Goal: Check status: Check status

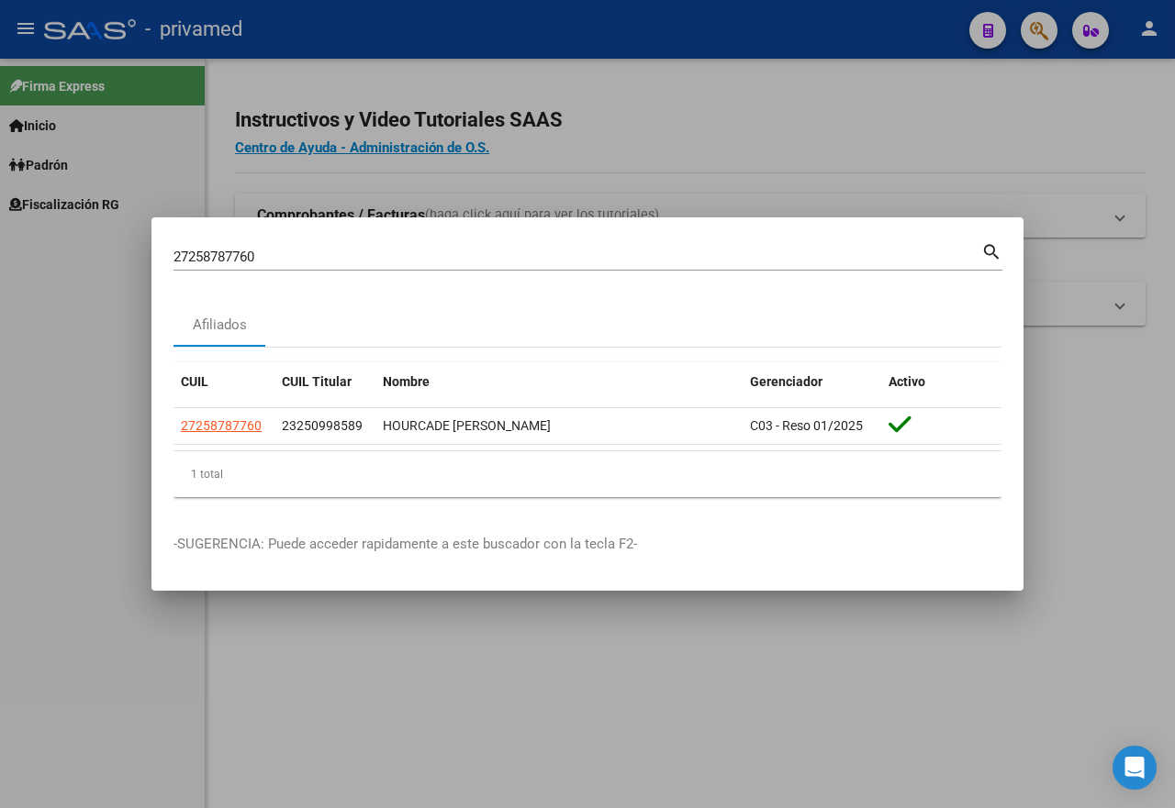
click at [854, 138] on div at bounding box center [587, 404] width 1175 height 808
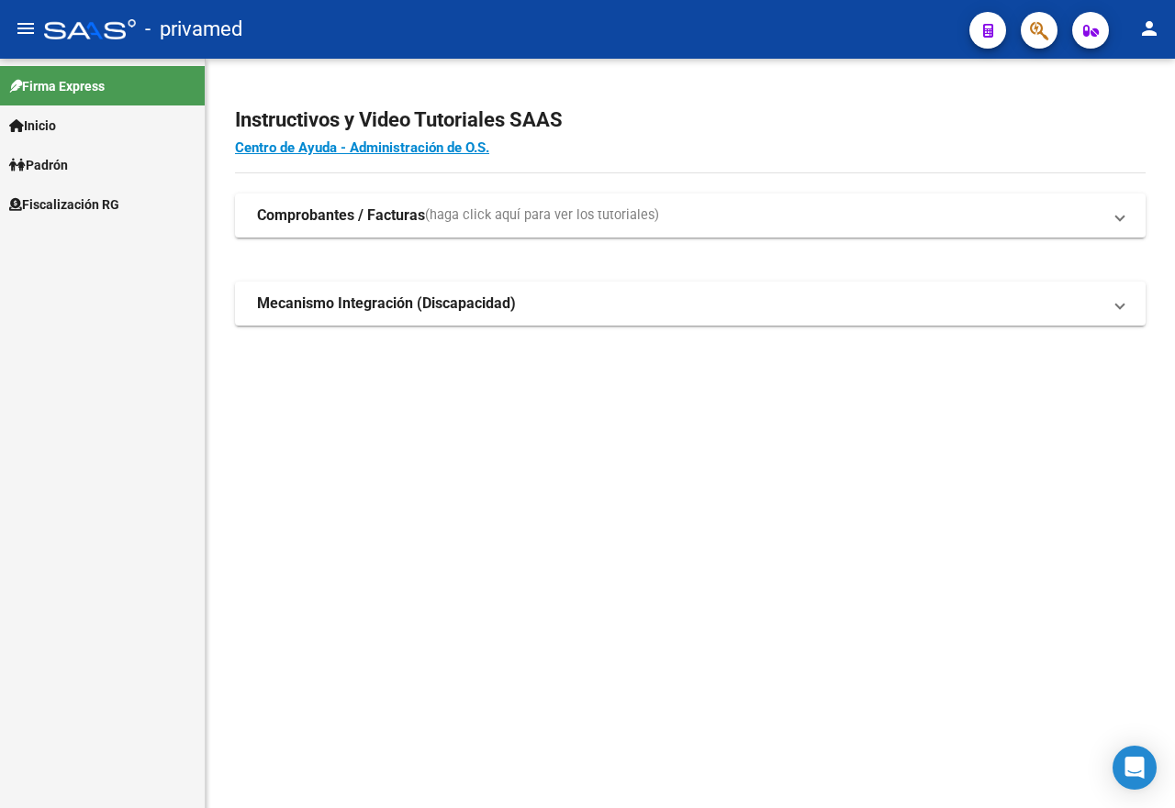
click at [1030, 17] on span "button" at bounding box center [1039, 31] width 18 height 38
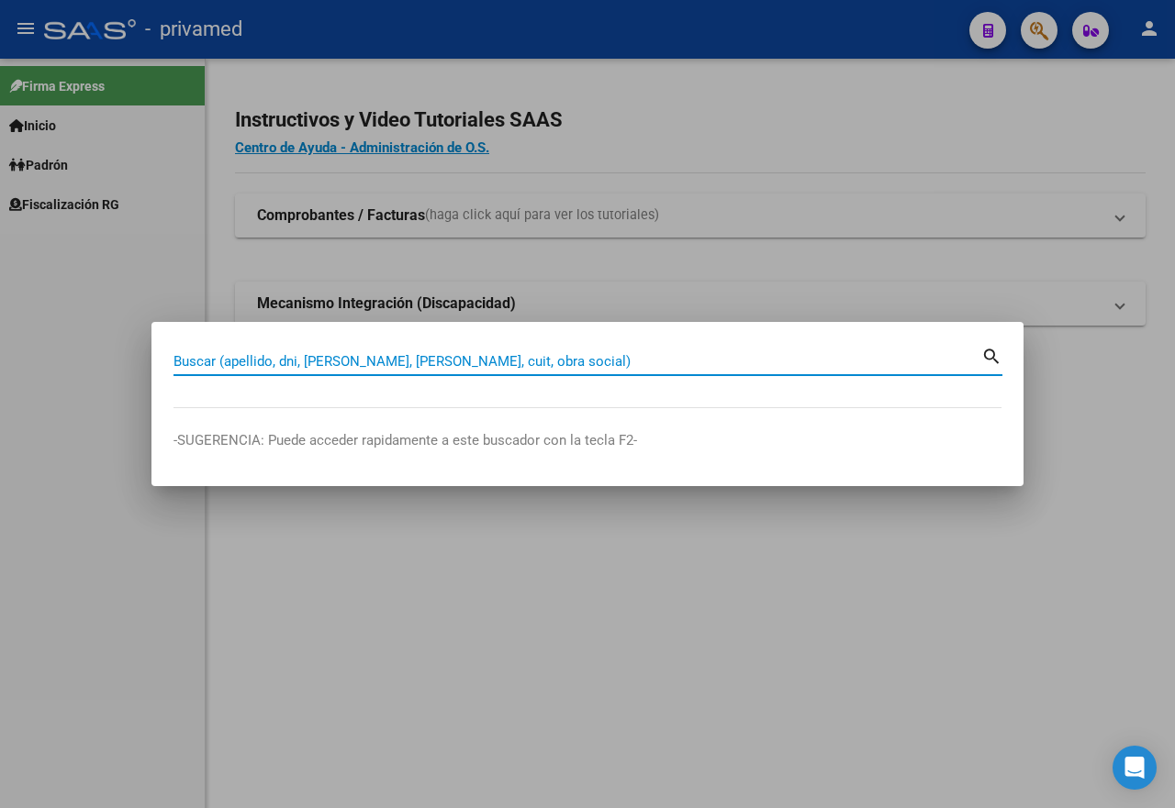
paste input "20175473263"
type input "20175473263"
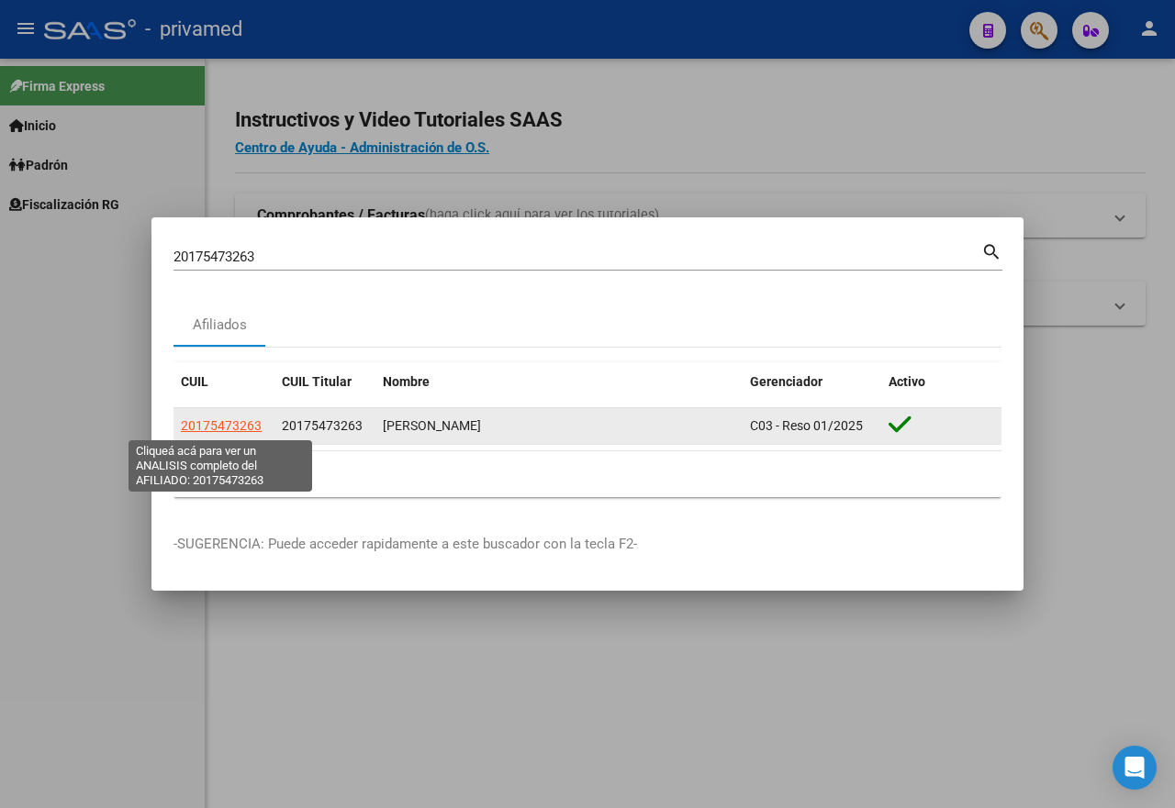
click at [236, 428] on span "20175473263" at bounding box center [221, 425] width 81 height 15
type textarea "20175473263"
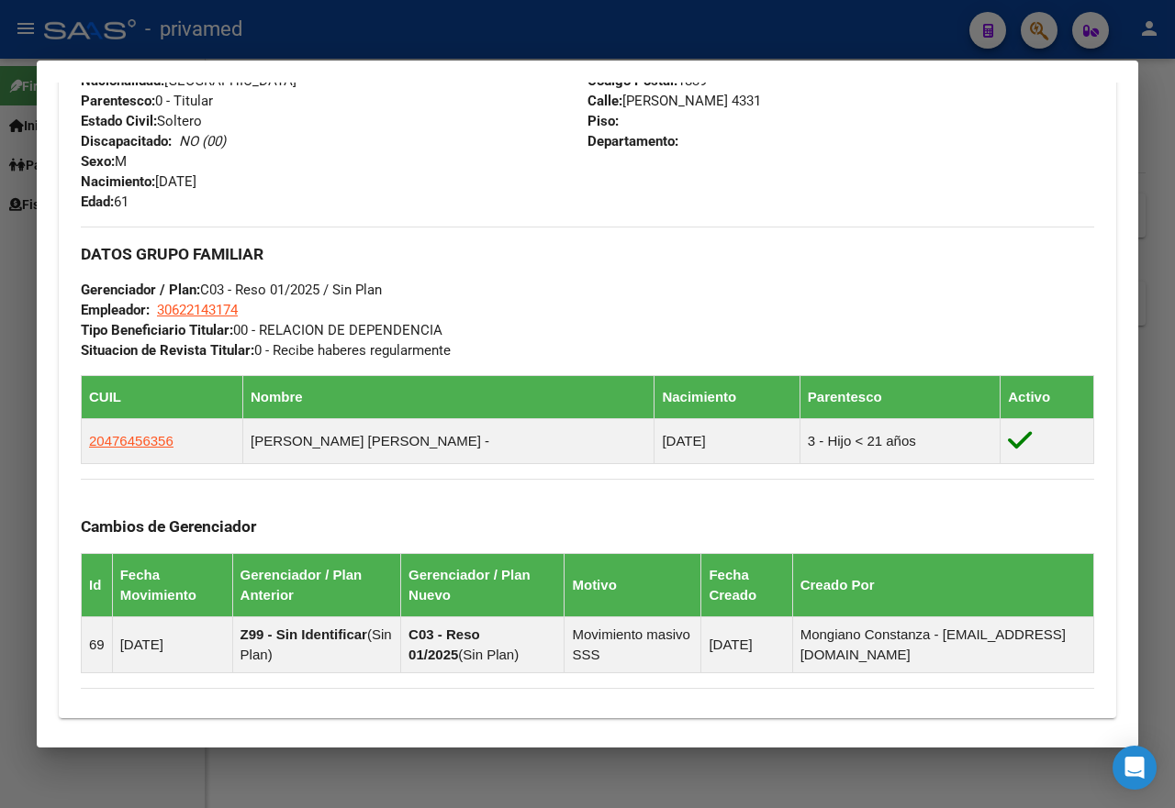
scroll to position [1065, 0]
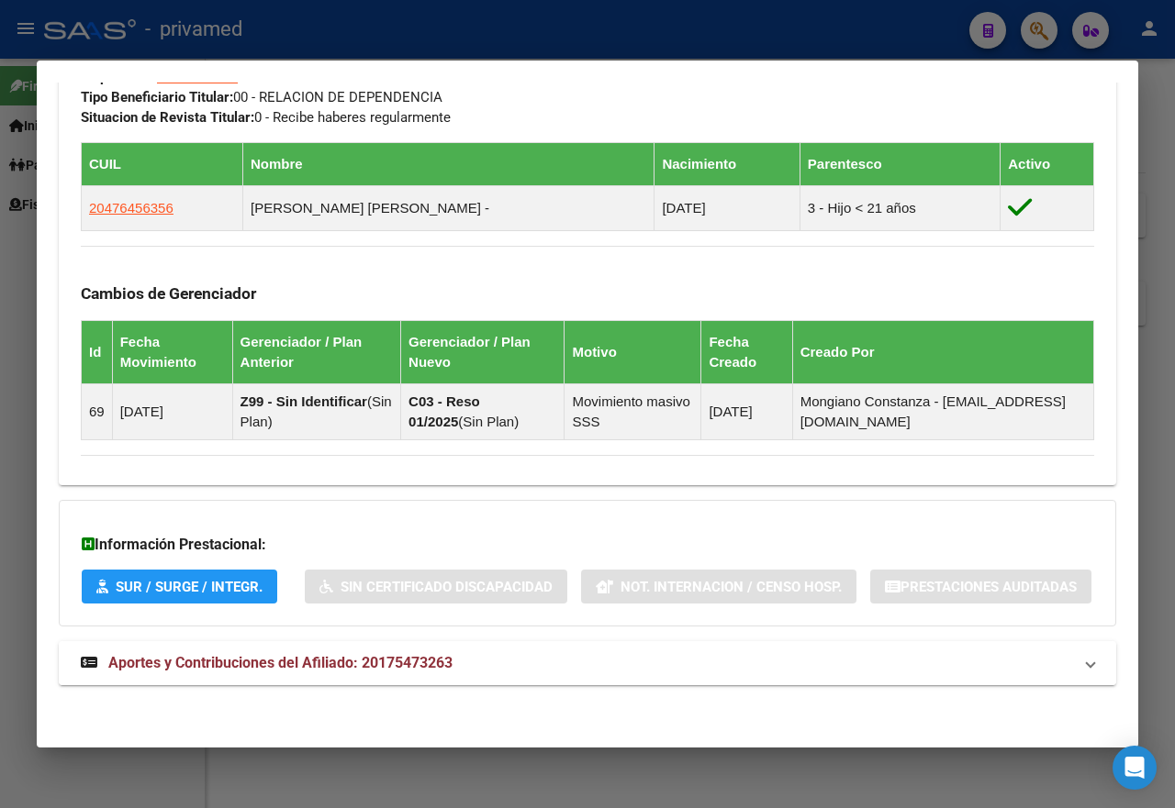
click at [375, 675] on mat-expansion-panel-header "Aportes y Contribuciones del Afiliado: 20175473263" at bounding box center [587, 663] width 1057 height 44
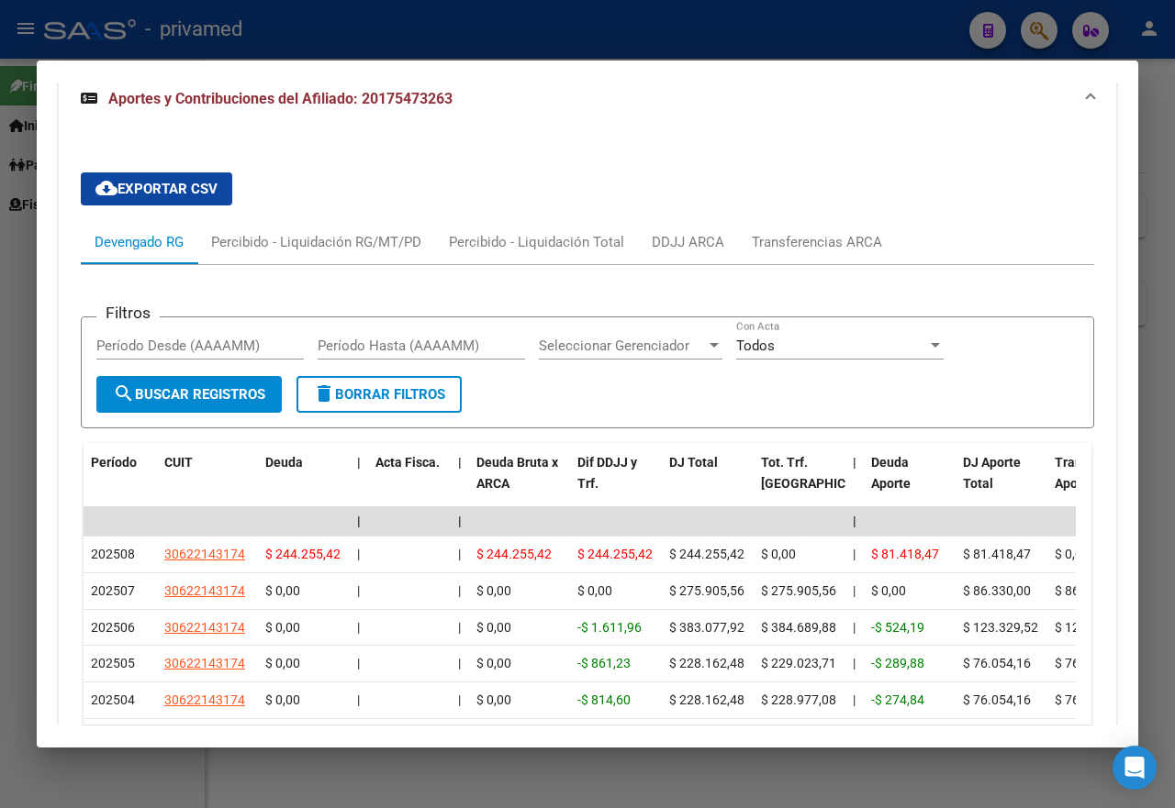
scroll to position [1787, 0]
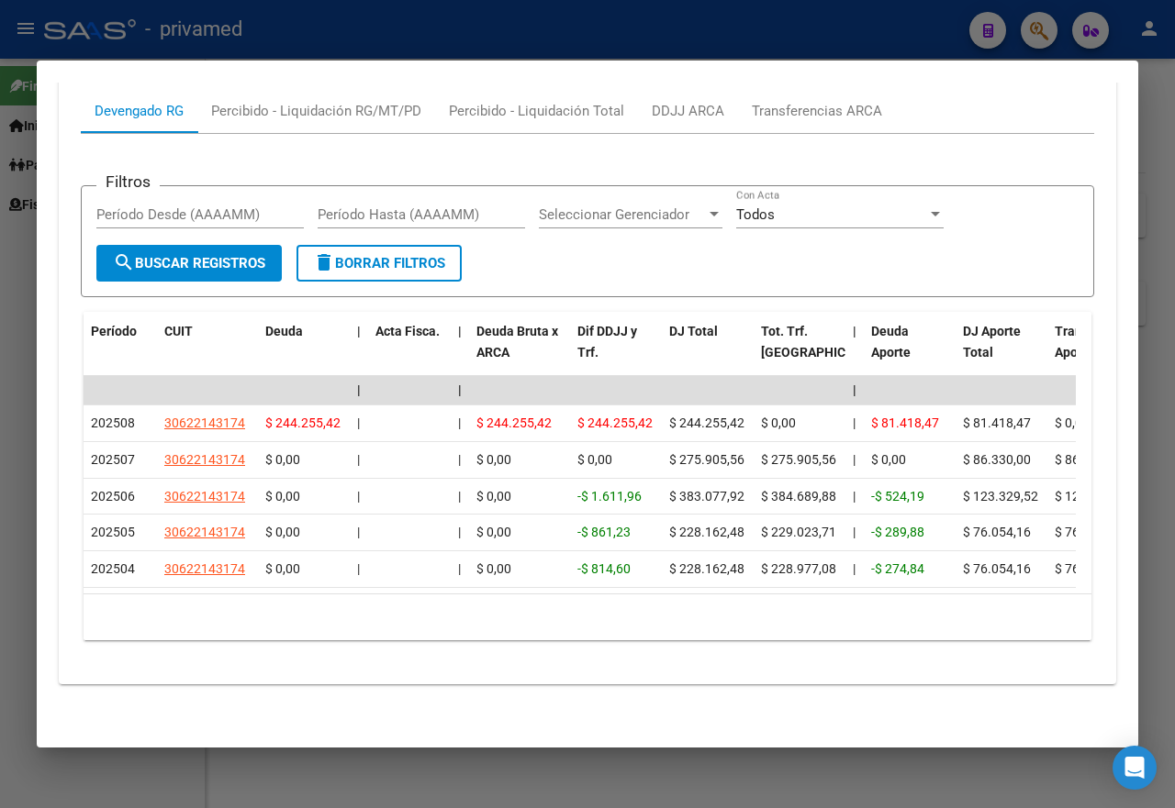
click at [6, 362] on div at bounding box center [587, 404] width 1175 height 808
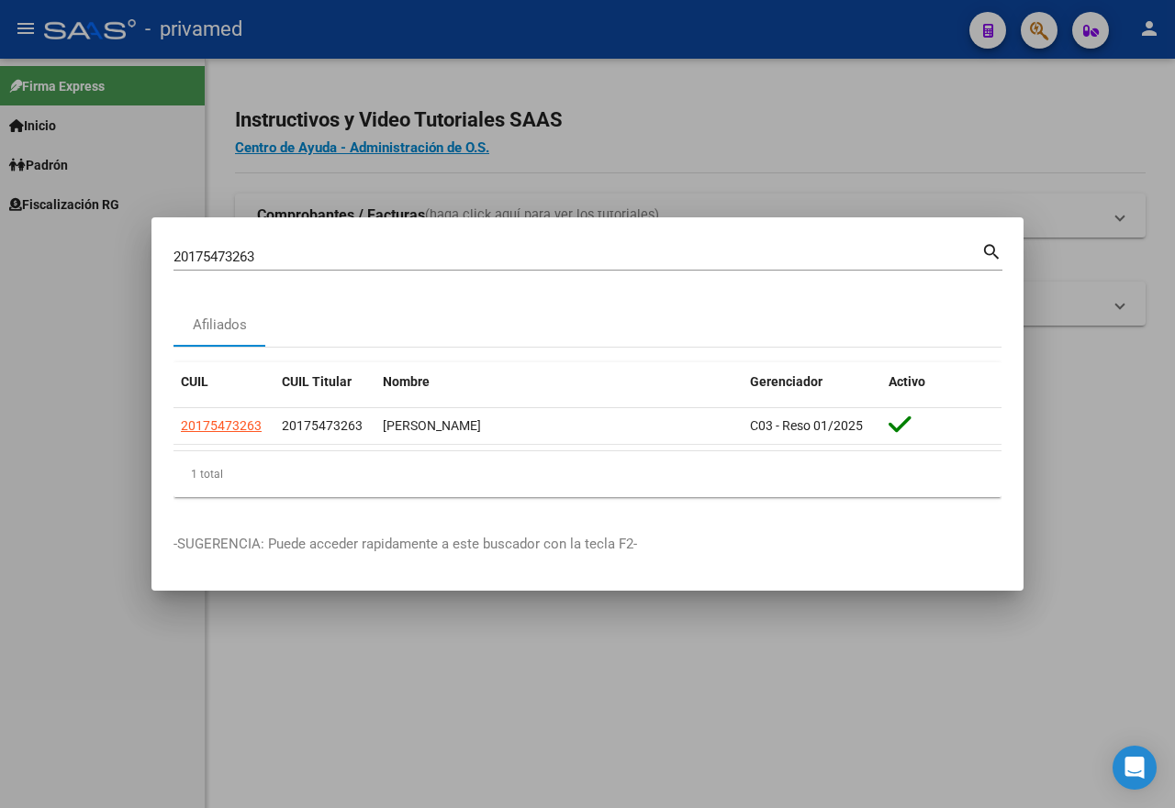
click at [765, 116] on div at bounding box center [587, 404] width 1175 height 808
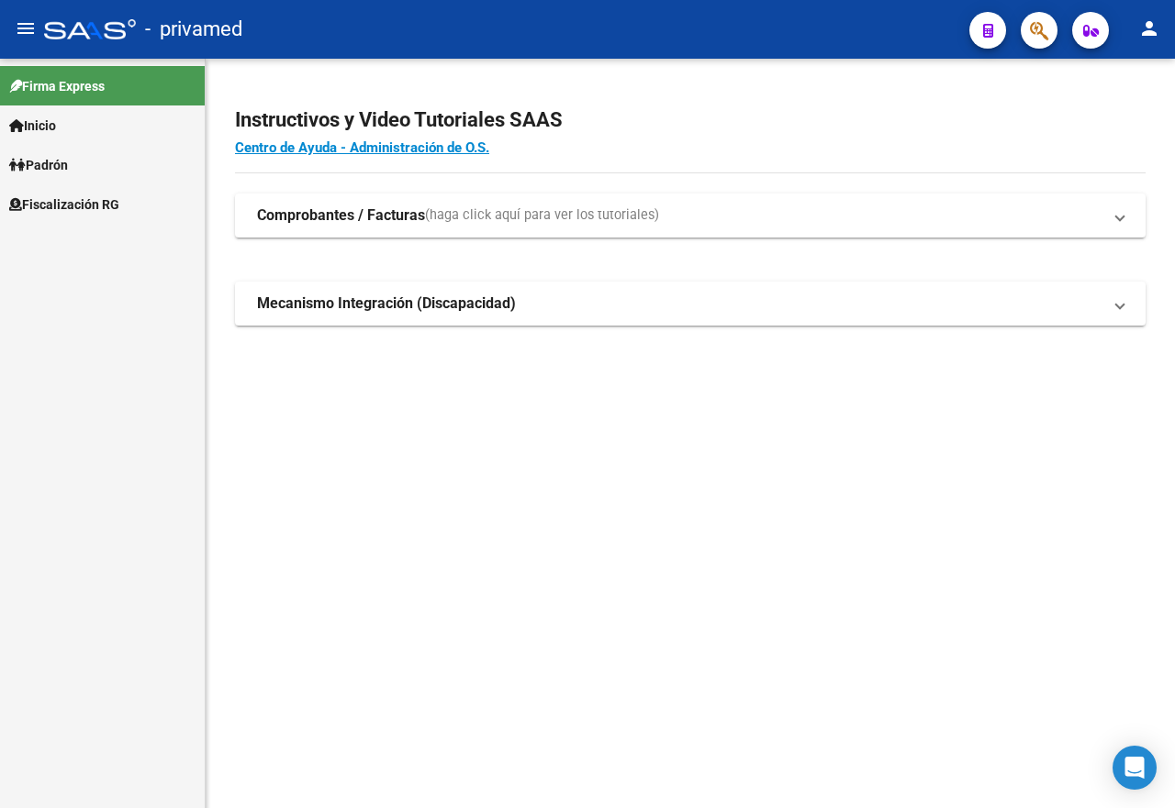
click at [1029, 38] on button "button" at bounding box center [1038, 30] width 37 height 37
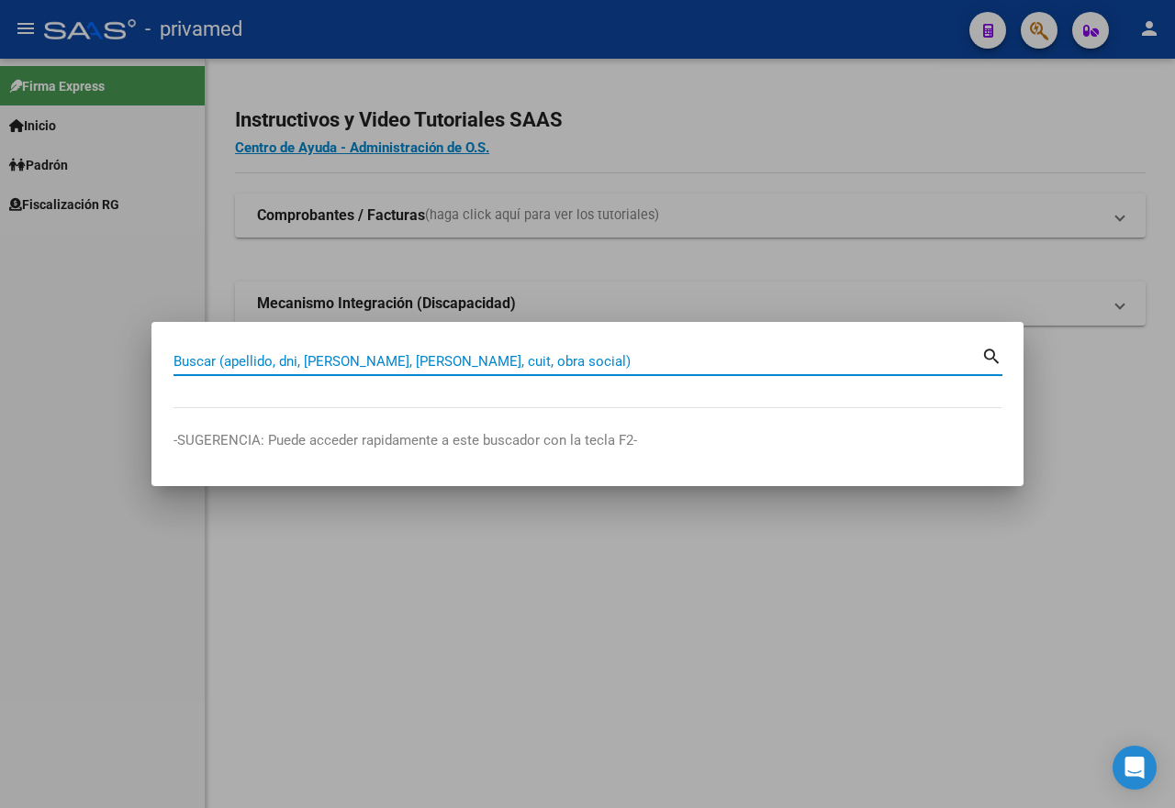
paste input "20270088423"
type input "20270088423"
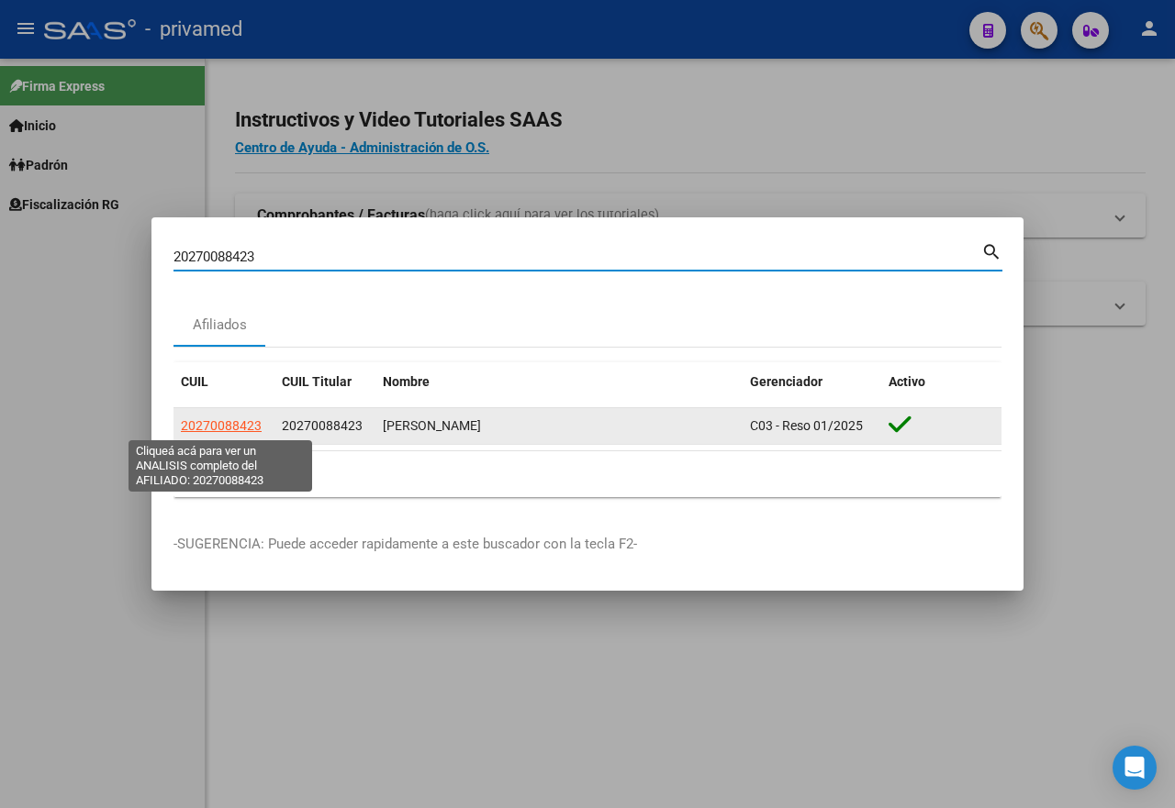
click at [232, 420] on span "20270088423" at bounding box center [221, 425] width 81 height 15
type textarea "20270088423"
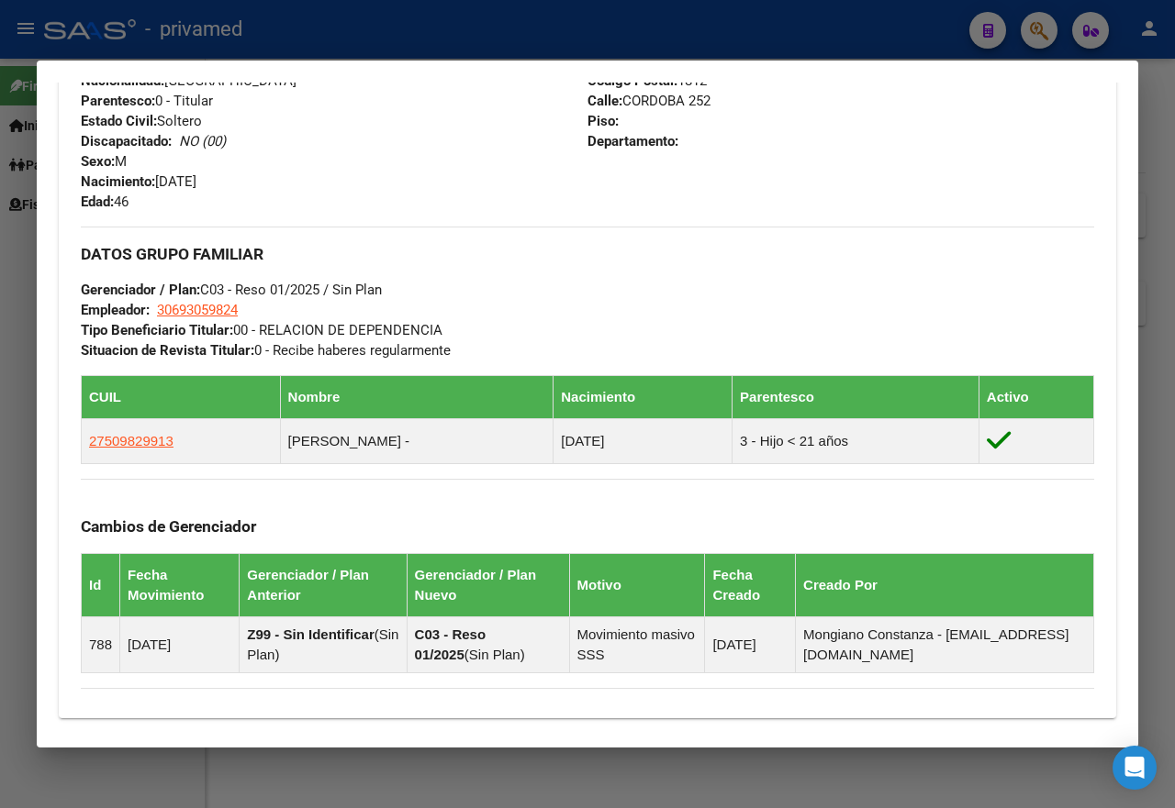
scroll to position [1065, 0]
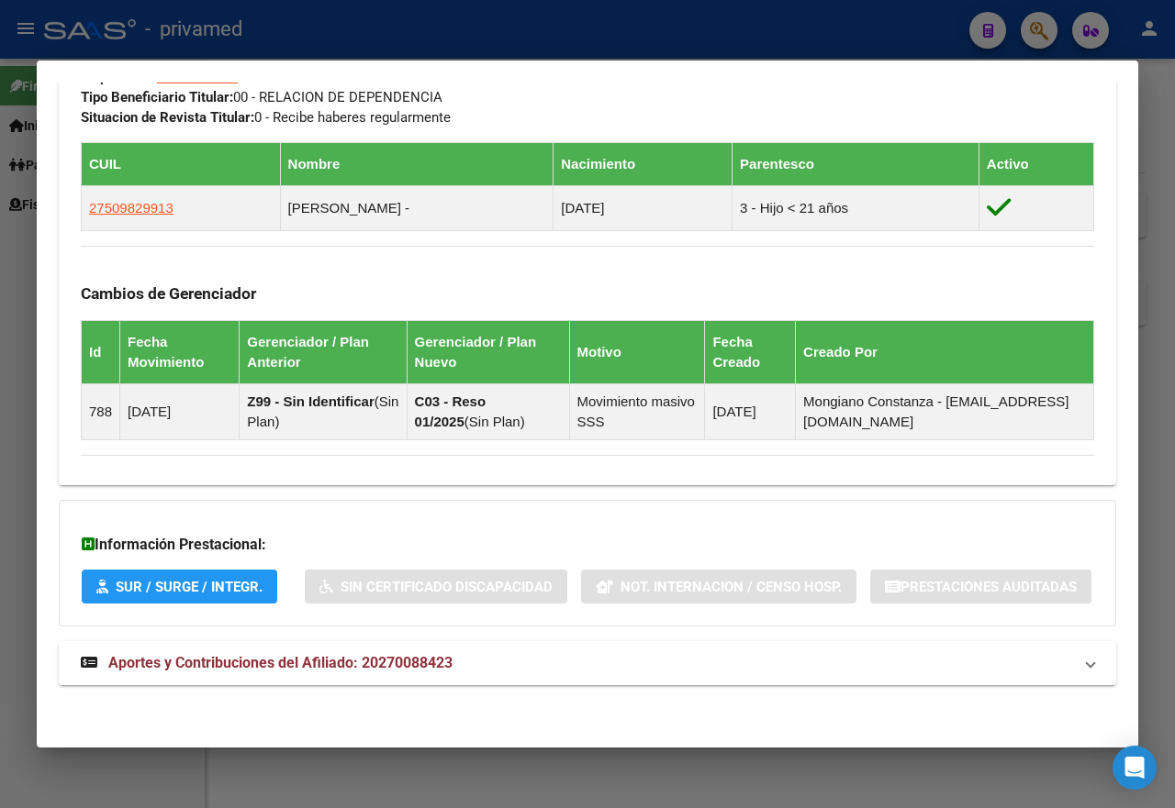
click at [413, 668] on span "Aportes y Contribuciones del Afiliado: 20270088423" at bounding box center [280, 662] width 344 height 17
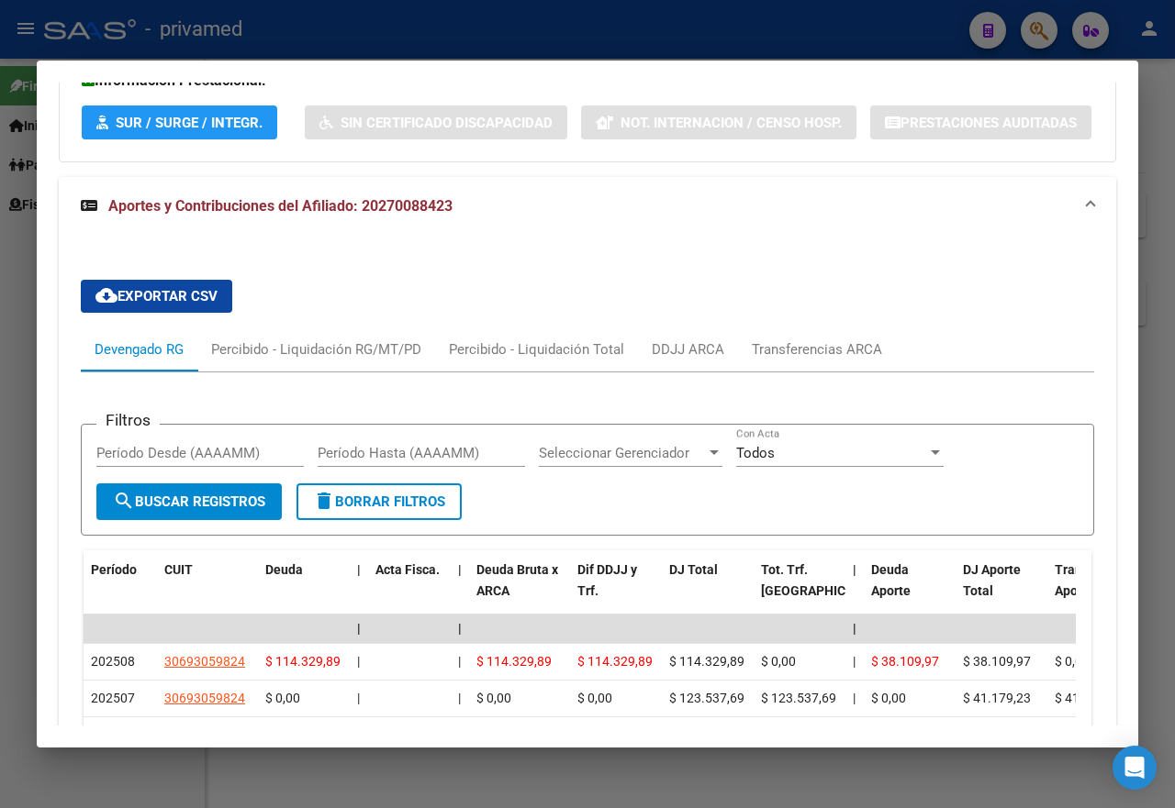
scroll to position [1787, 0]
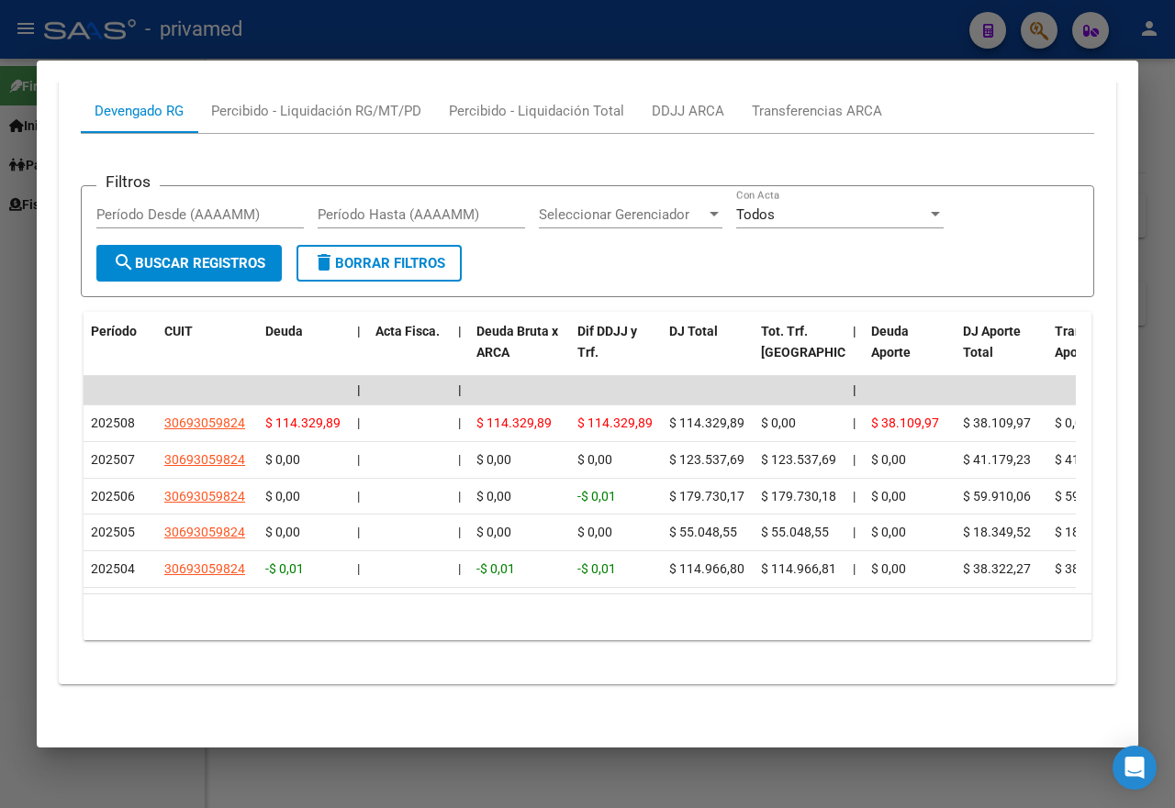
click at [0, 415] on div at bounding box center [587, 404] width 1175 height 808
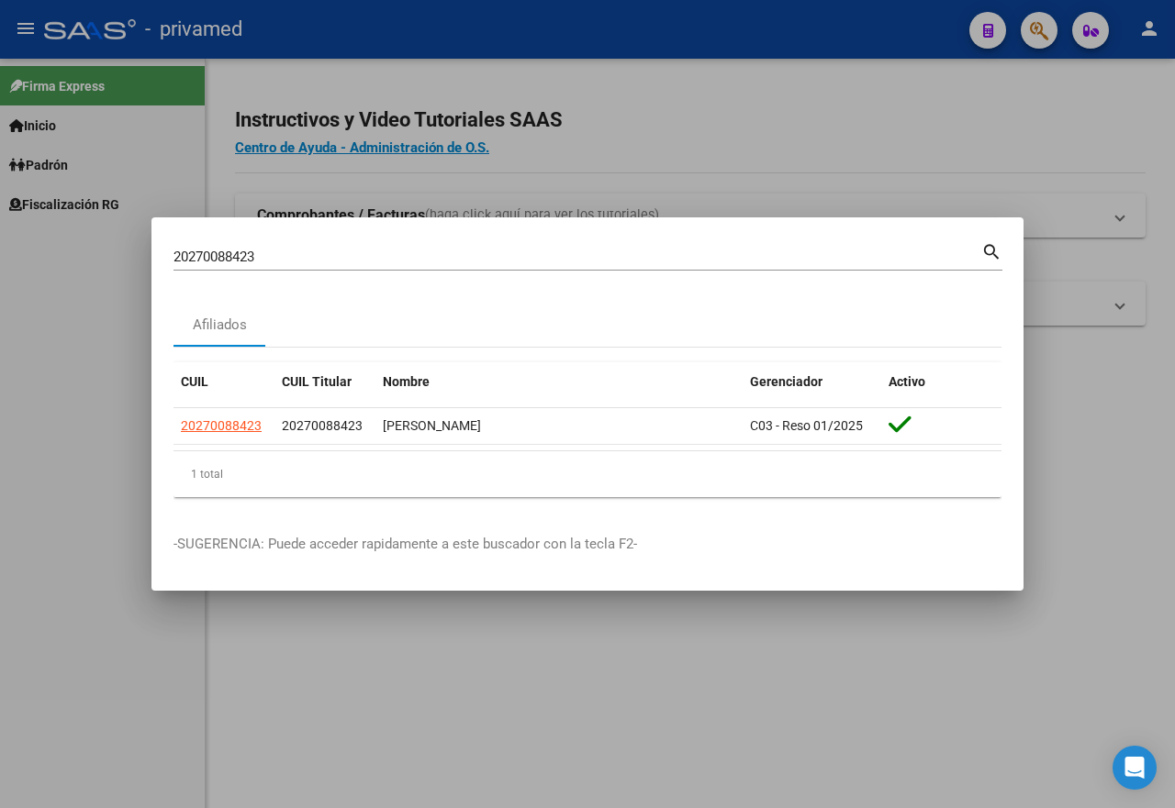
click at [706, 161] on div at bounding box center [587, 404] width 1175 height 808
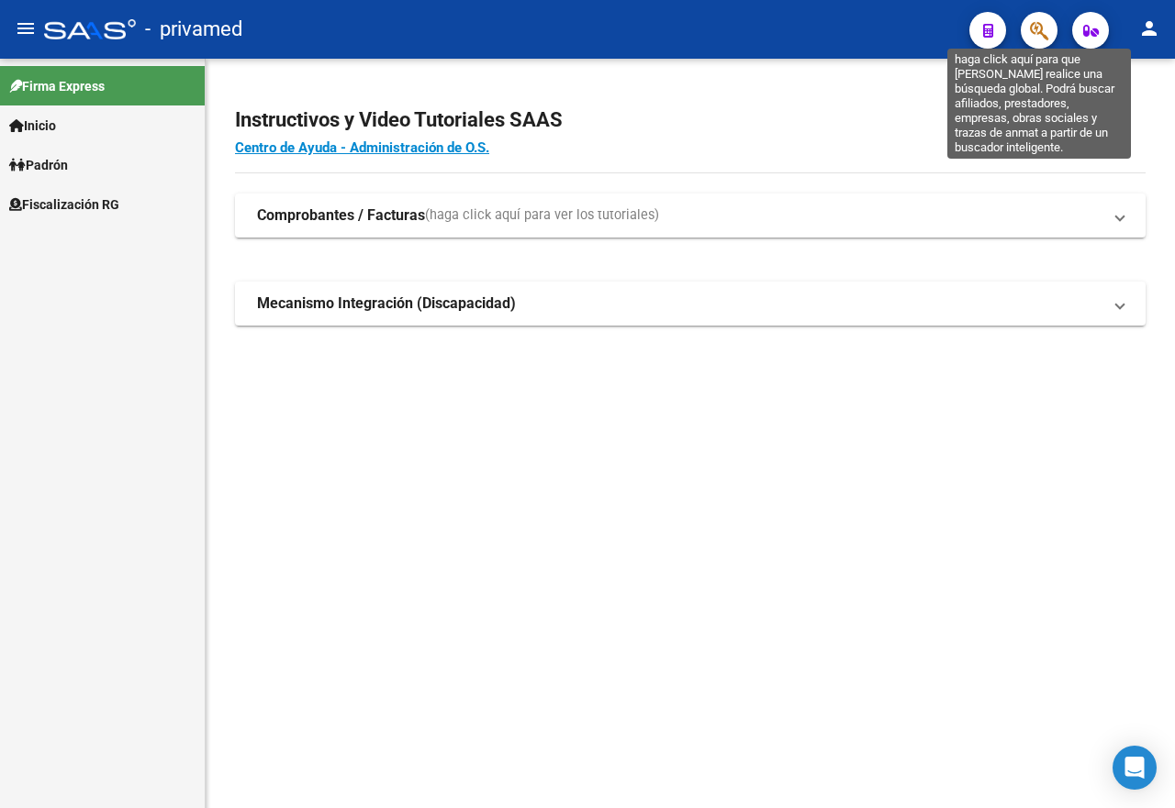
click at [1041, 39] on icon "button" at bounding box center [1039, 30] width 18 height 21
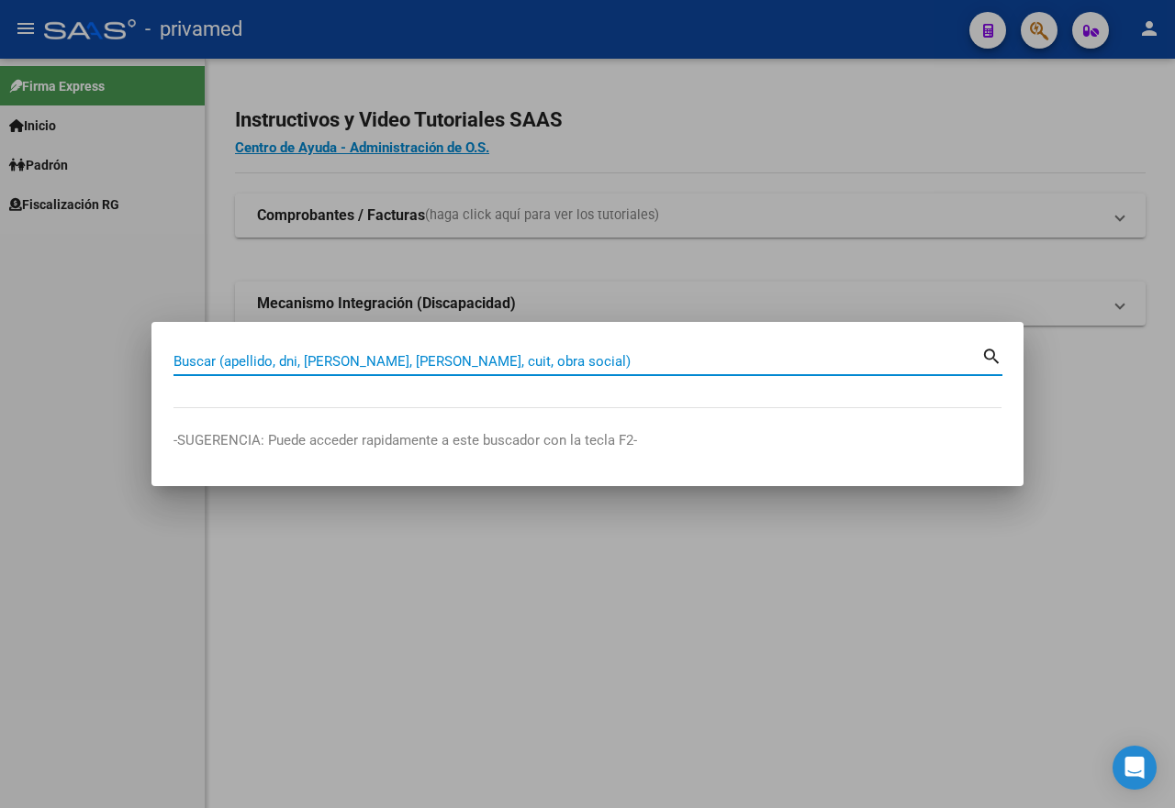
paste input "27273806259"
type input "27273806259"
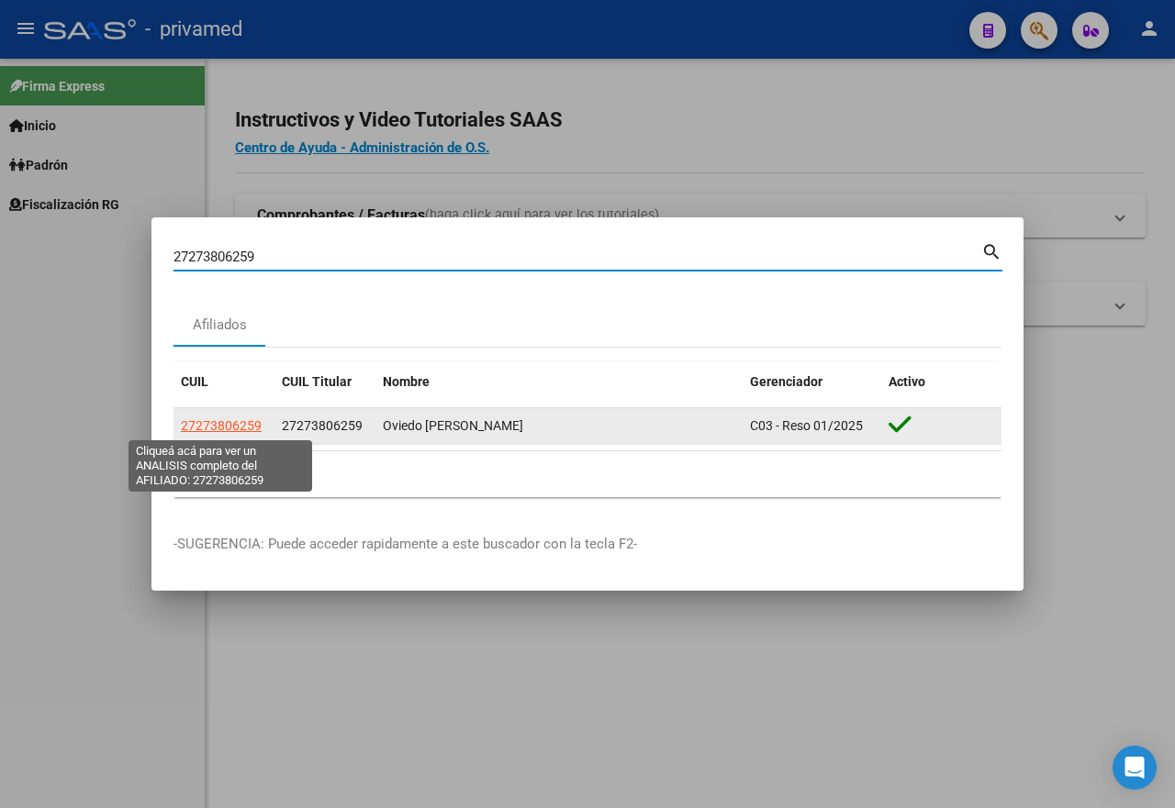
click at [246, 426] on span "27273806259" at bounding box center [221, 425] width 81 height 15
type textarea "27273806259"
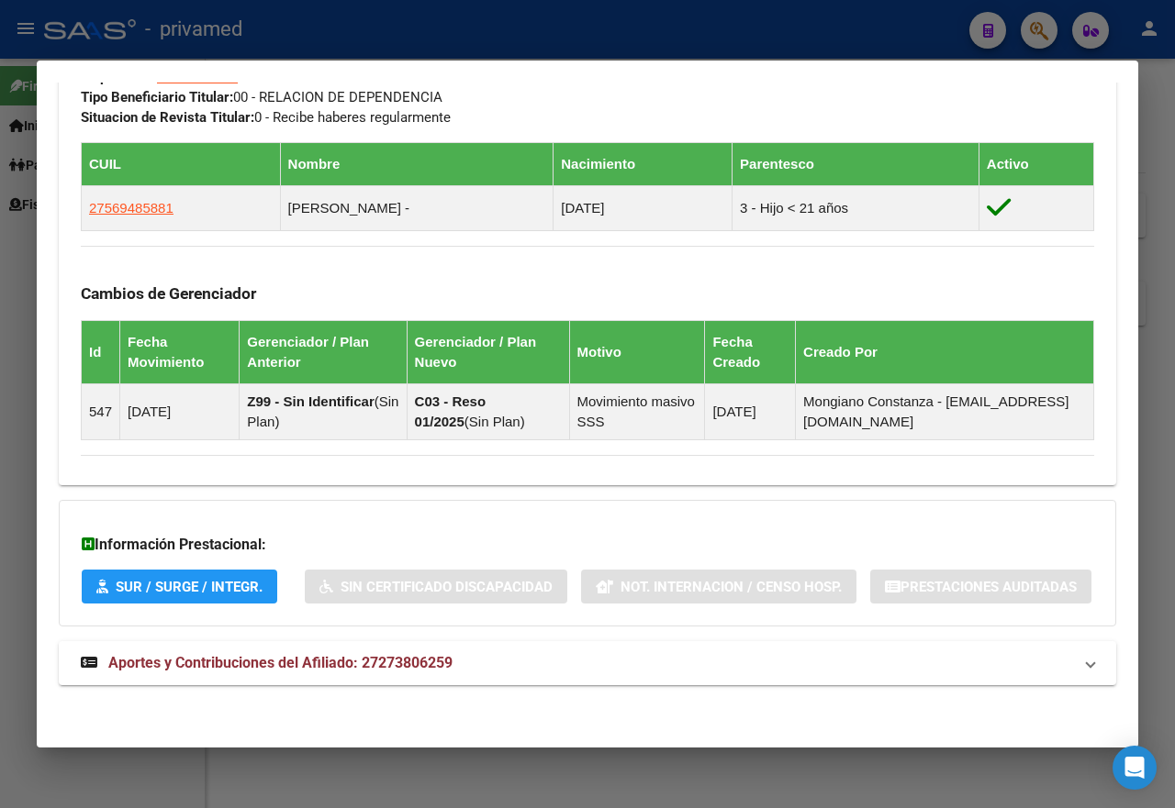
scroll to position [1065, 0]
click at [395, 669] on span "Aportes y Contribuciones del Afiliado: 27273806259" at bounding box center [280, 662] width 344 height 17
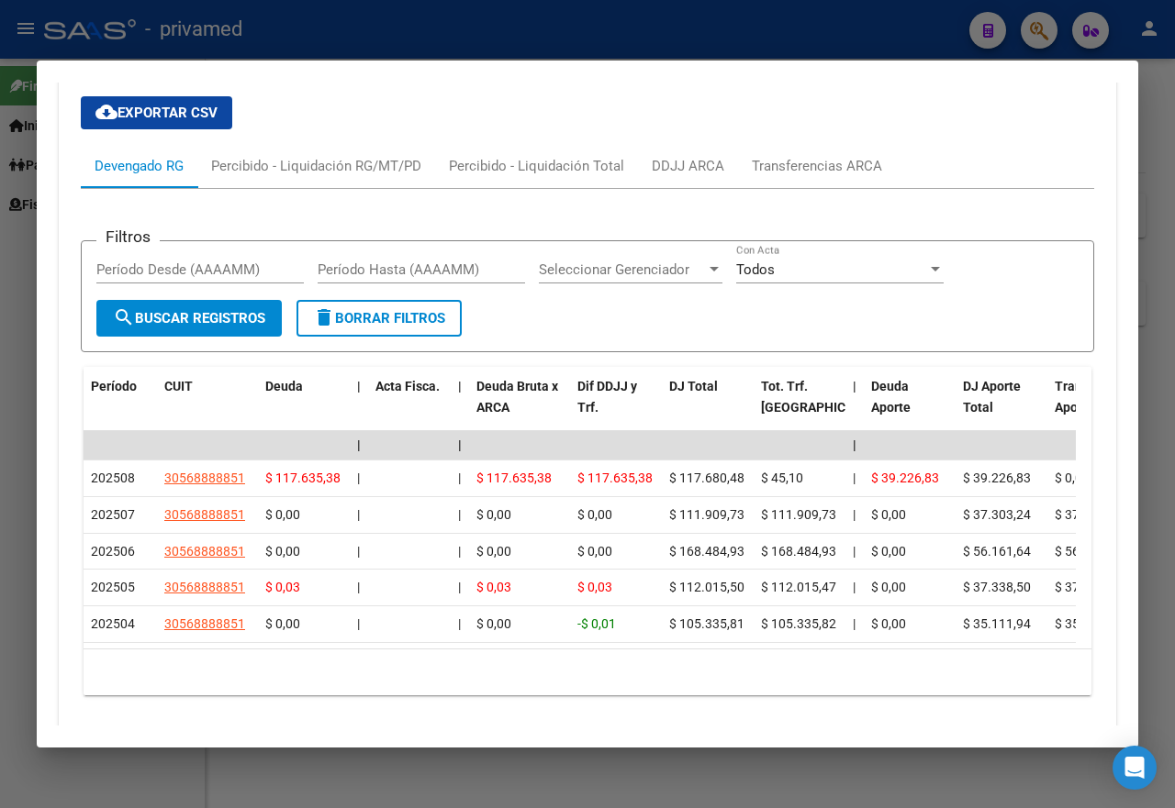
scroll to position [1707, 0]
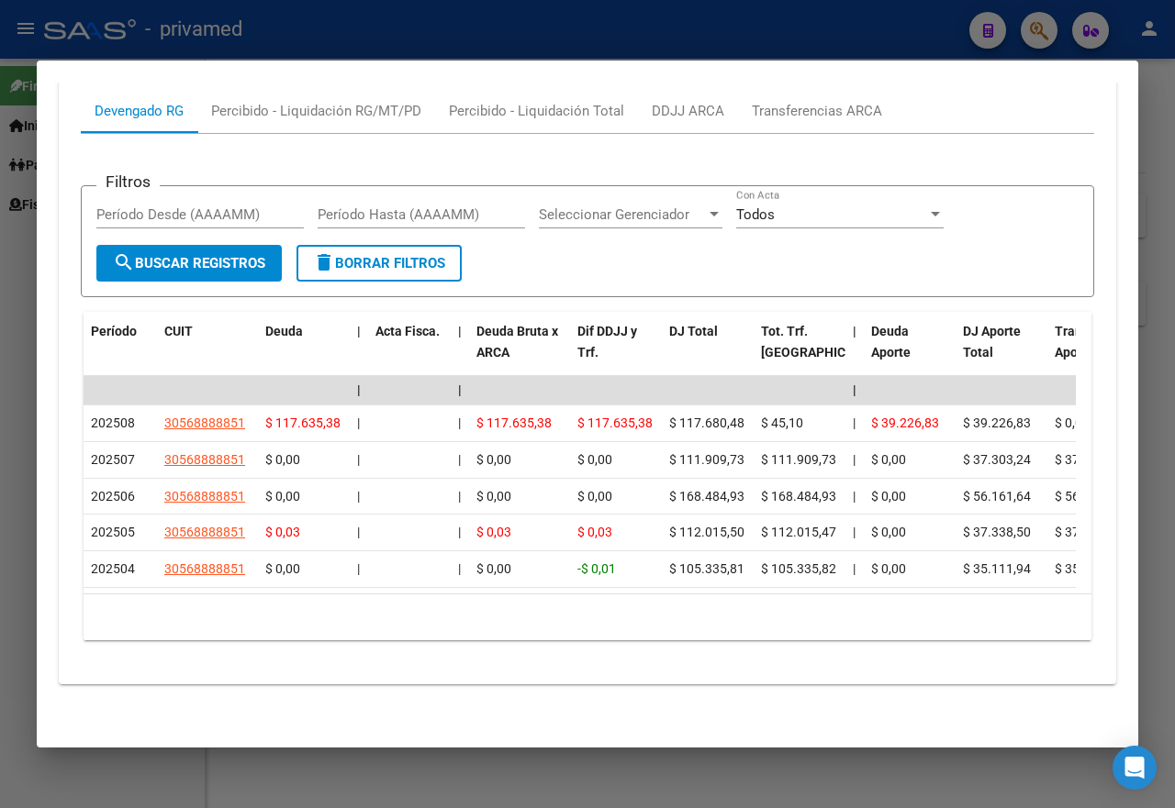
click at [1, 477] on div at bounding box center [587, 404] width 1175 height 808
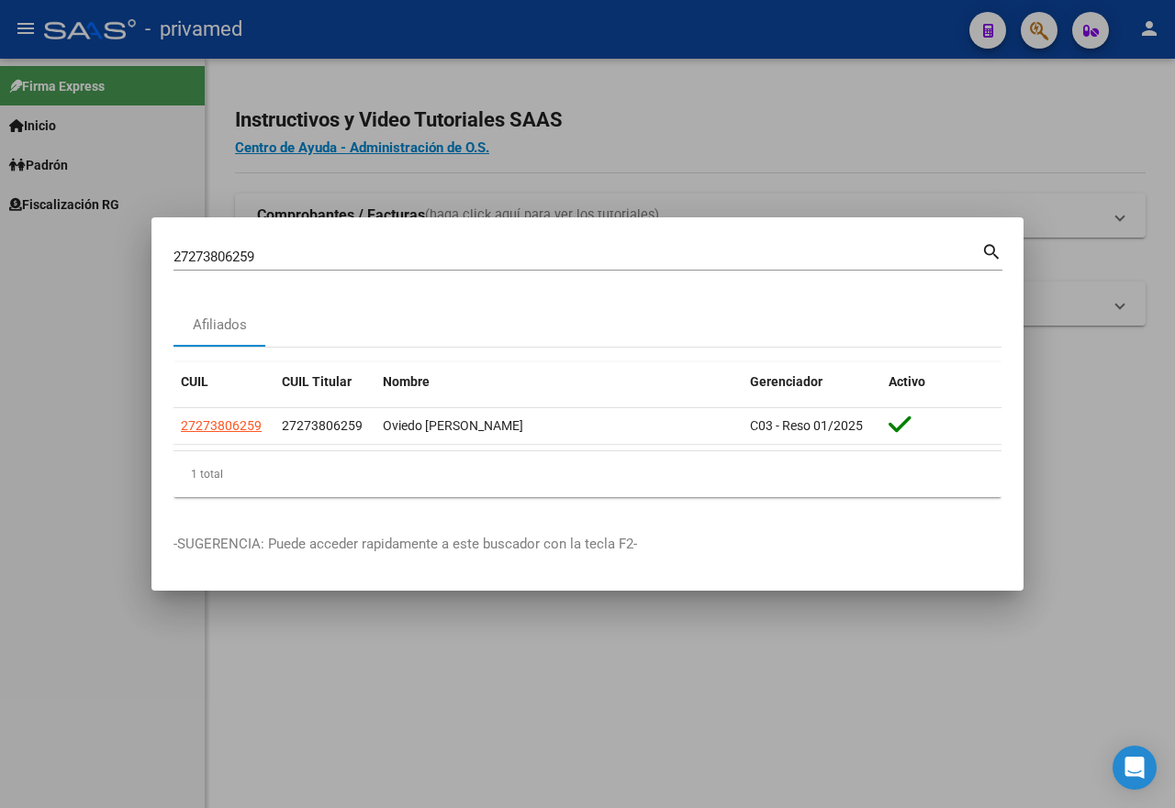
click at [811, 126] on div at bounding box center [587, 404] width 1175 height 808
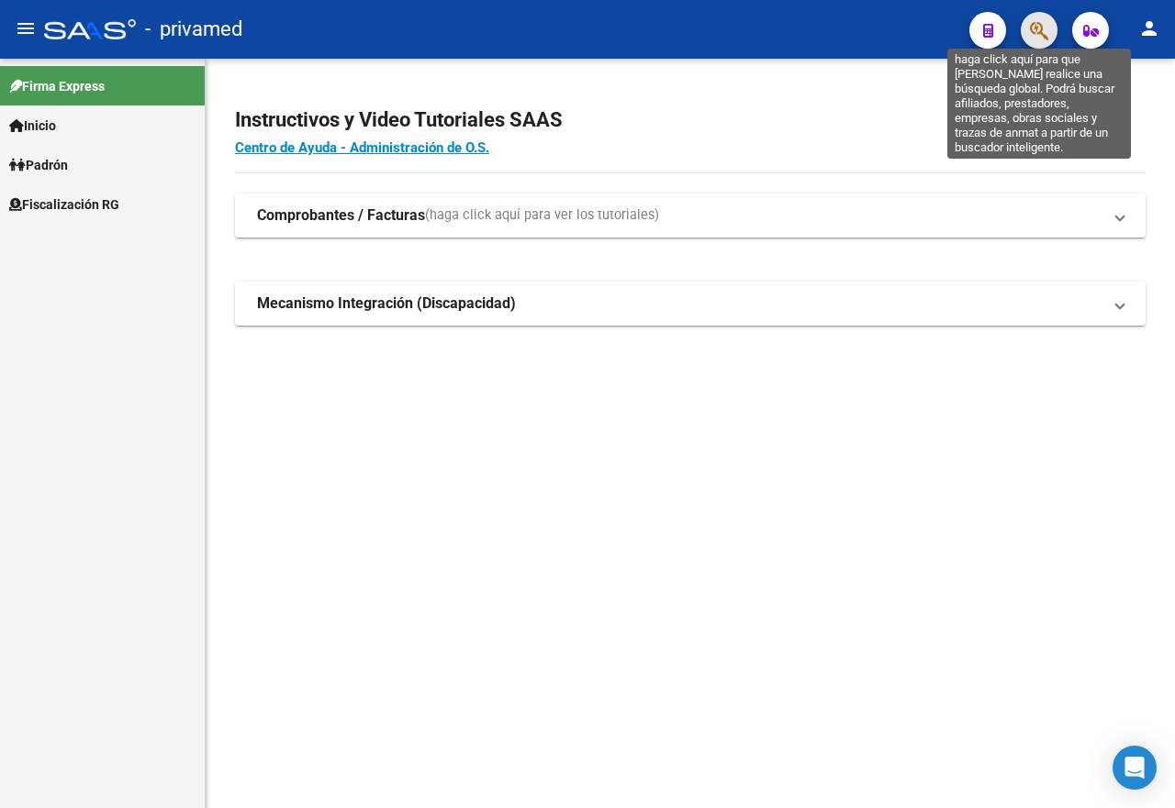
click at [1032, 22] on icon "button" at bounding box center [1039, 30] width 18 height 21
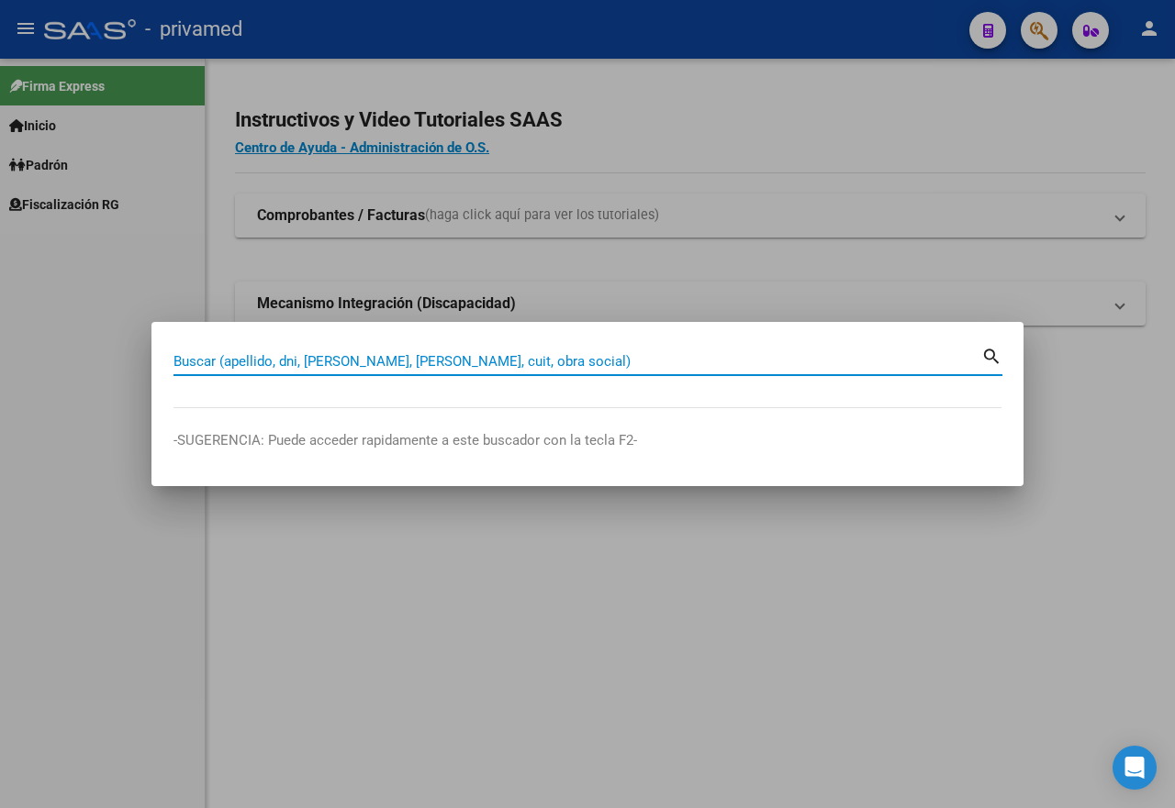
paste input "27302756967"
type input "27302756967"
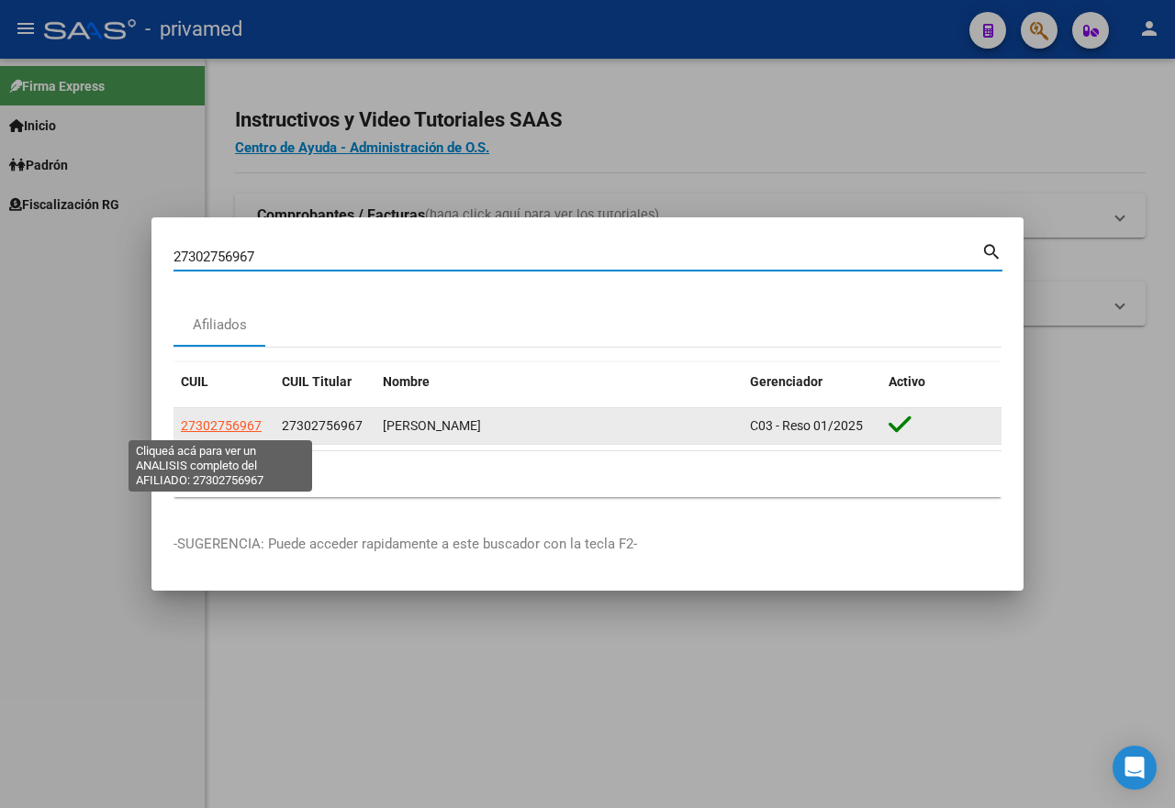
click at [248, 427] on span "27302756967" at bounding box center [221, 425] width 81 height 15
type textarea "27302756967"
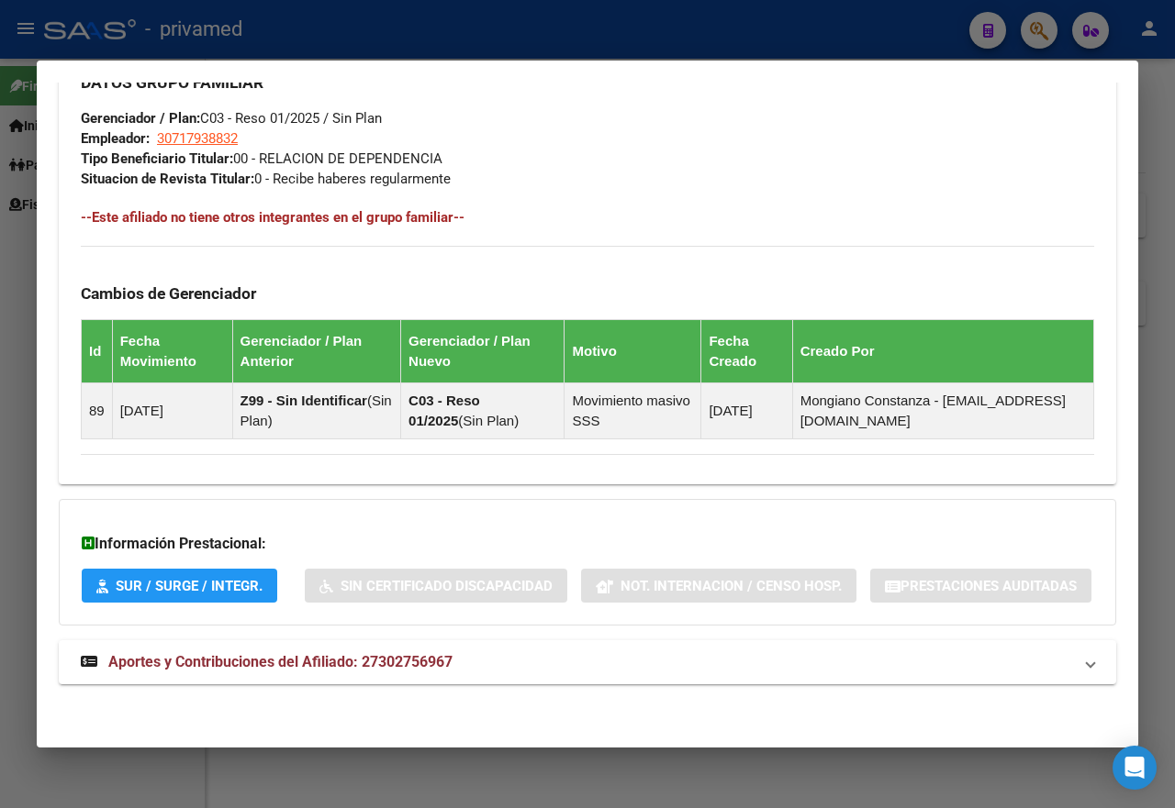
scroll to position [1002, 0]
click at [379, 669] on span "Aportes y Contribuciones del Afiliado: 27302756967" at bounding box center [280, 661] width 344 height 17
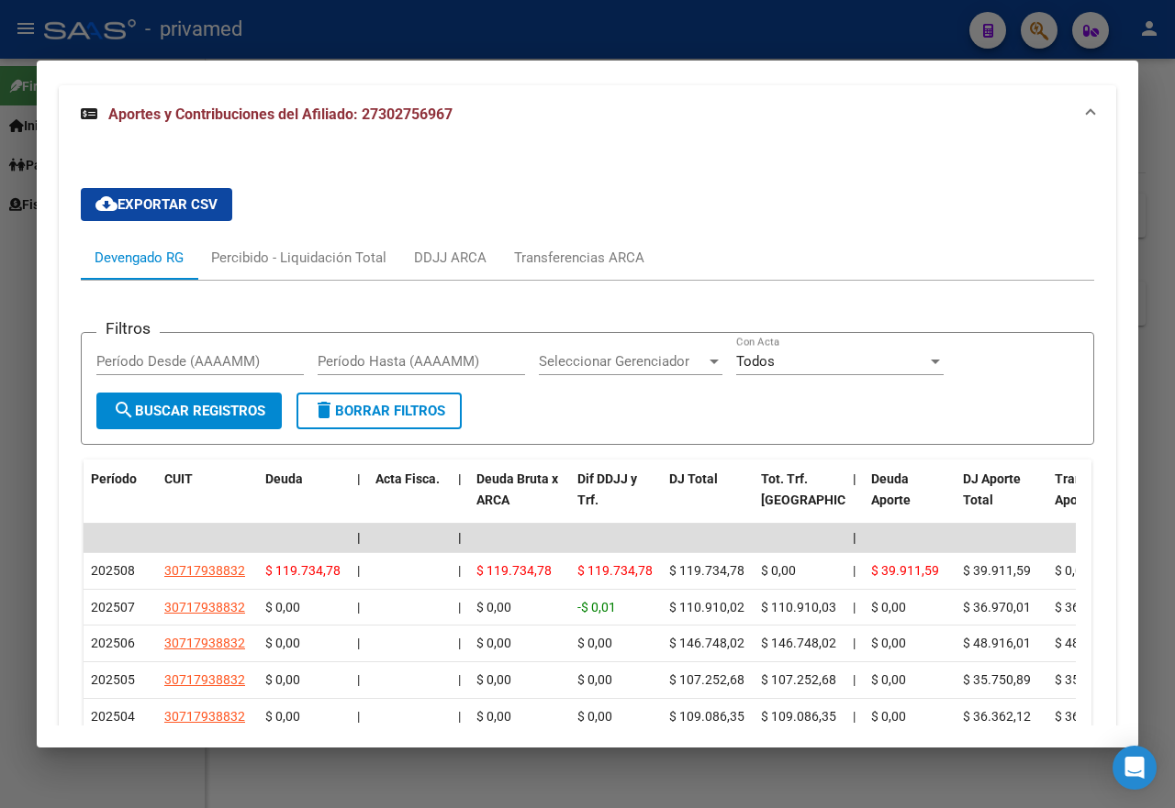
scroll to position [1725, 0]
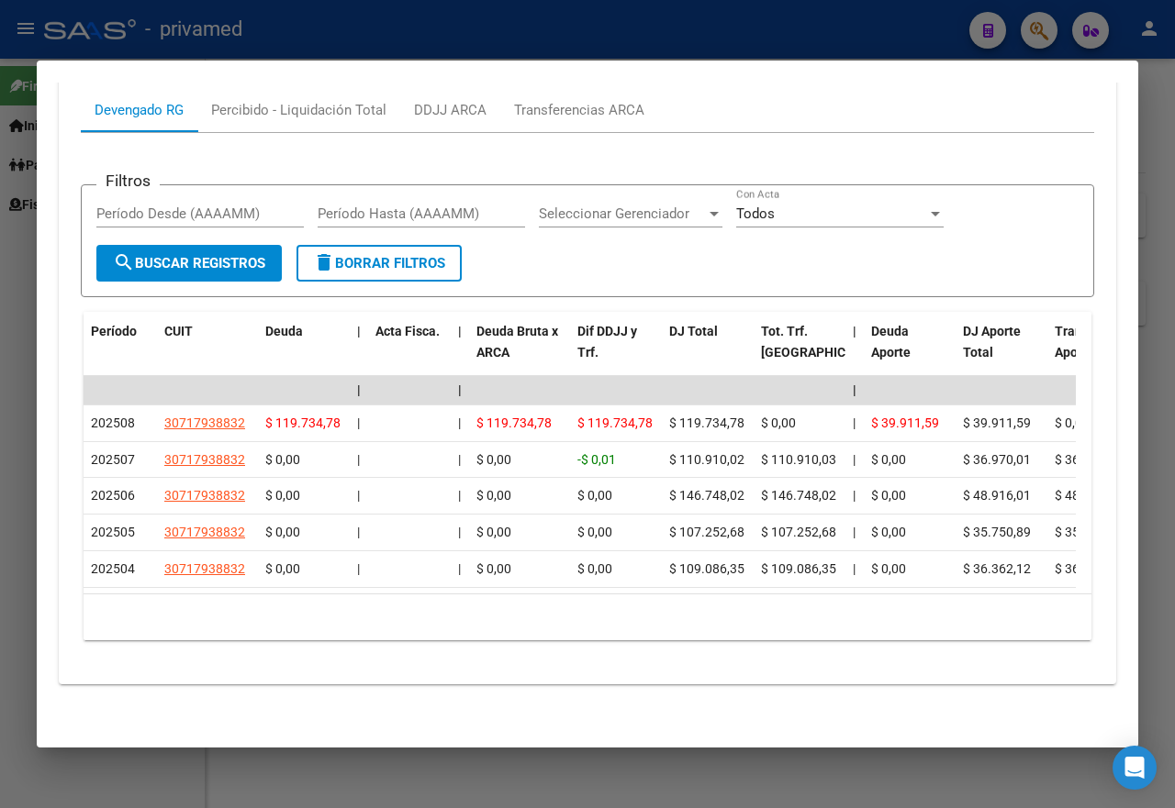
click at [0, 498] on div at bounding box center [587, 404] width 1175 height 808
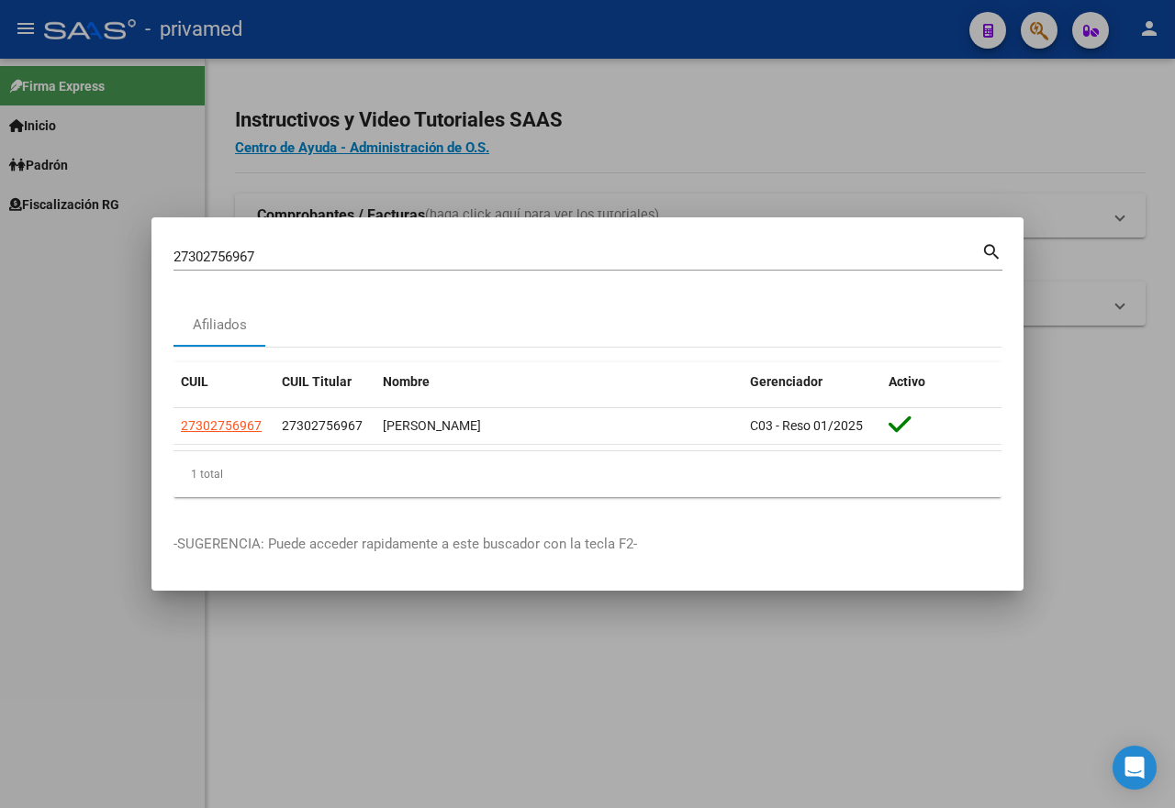
click at [909, 149] on div at bounding box center [587, 404] width 1175 height 808
click at [1105, 91] on app-root-component "Instructivos y Video Tutoriales SAAS Centro de Ayuda - Administración de O.S. C…" at bounding box center [690, 207] width 910 height 238
click at [970, 95] on app-root-component "Instructivos y Video Tutoriales SAAS Centro de Ayuda - Administración de O.S. C…" at bounding box center [690, 207] width 910 height 238
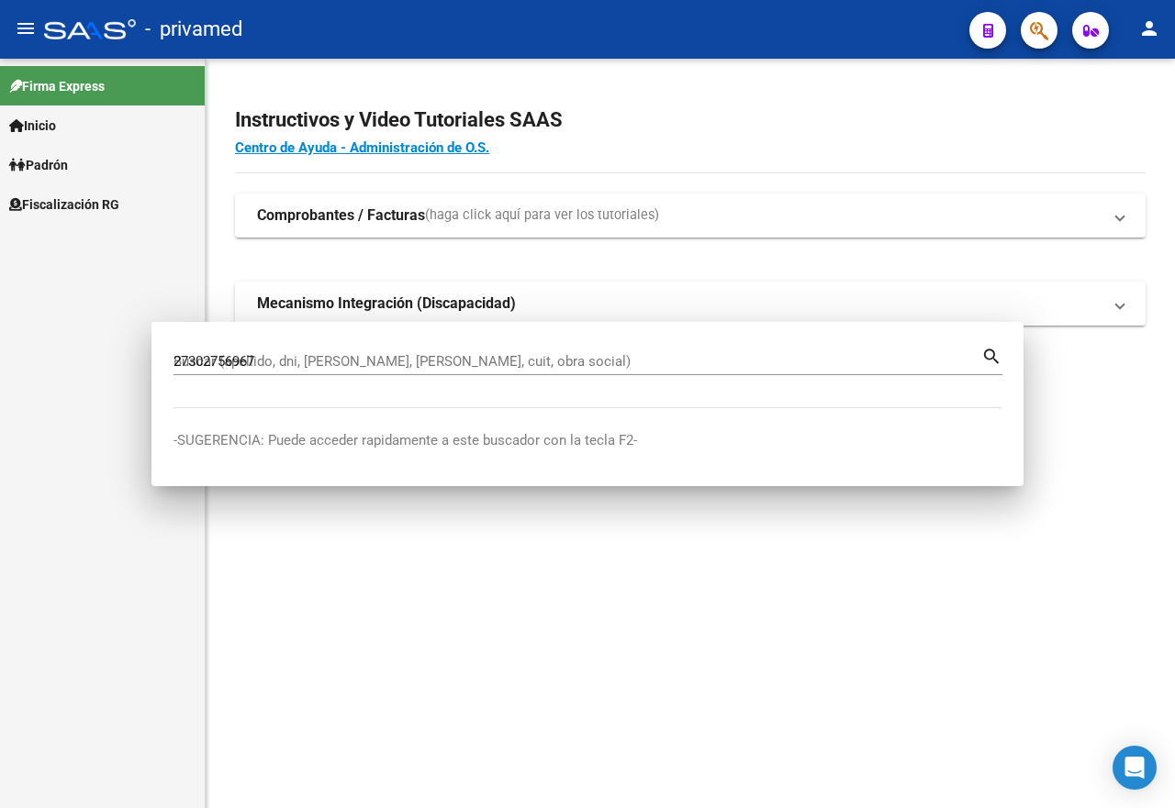
click at [1063, 167] on app-root-component "Instructivos y Video Tutoriales SAAS Centro de Ayuda - Administración de O.S. C…" at bounding box center [690, 207] width 910 height 238
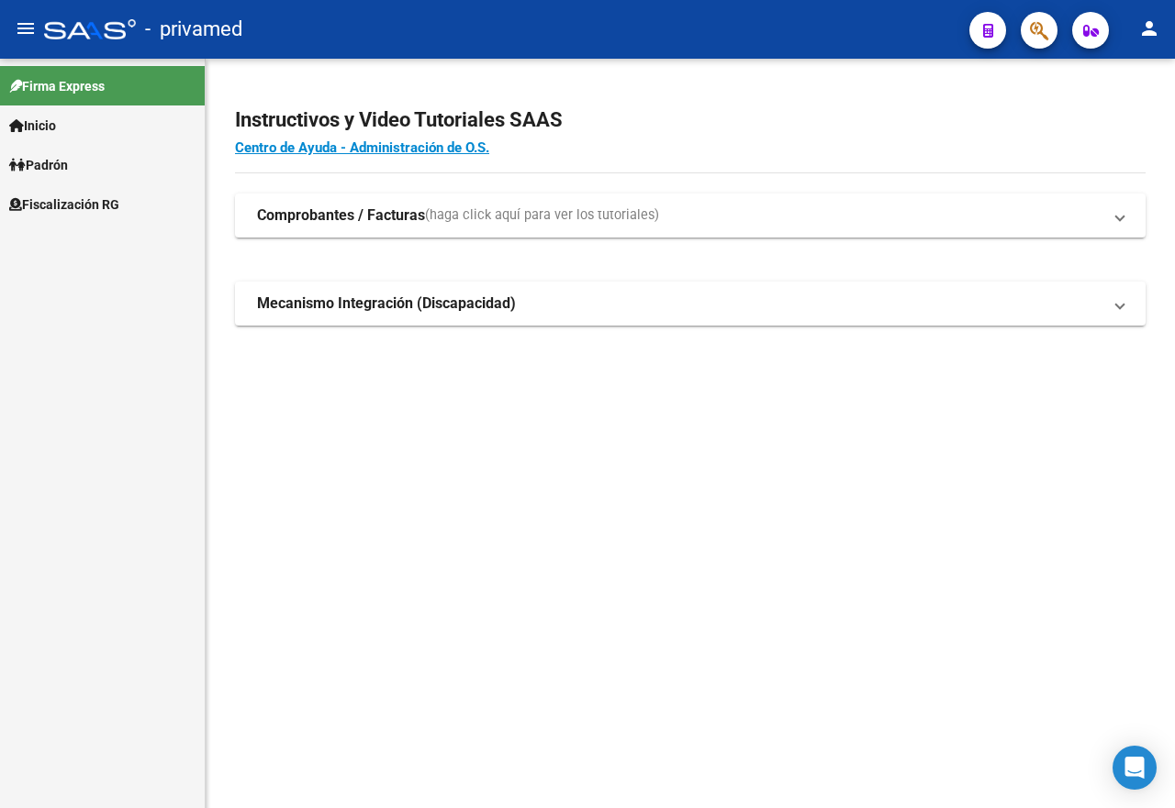
click at [1063, 167] on app-root-component "Instructivos y Video Tutoriales SAAS Centro de Ayuda - Administración de O.S. C…" at bounding box center [690, 207] width 910 height 238
click at [1026, 36] on button "button" at bounding box center [1038, 30] width 37 height 37
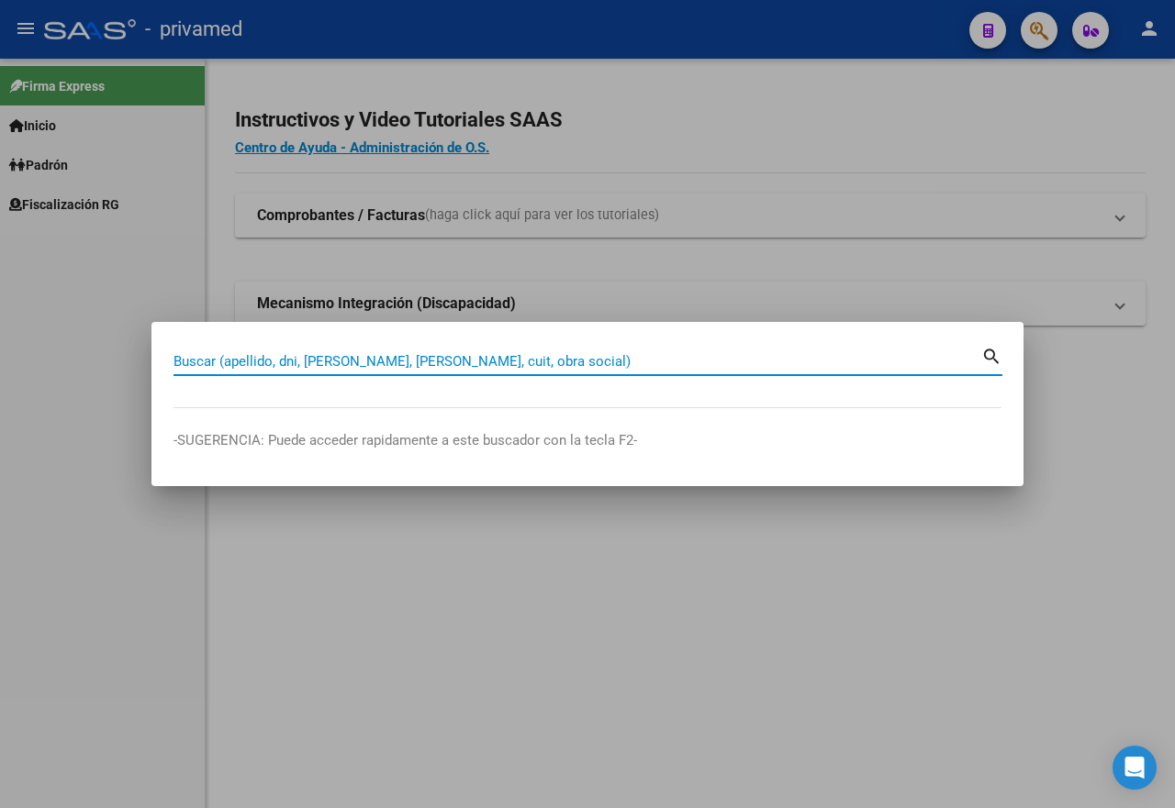
paste input "20254344126"
type input "20254344126"
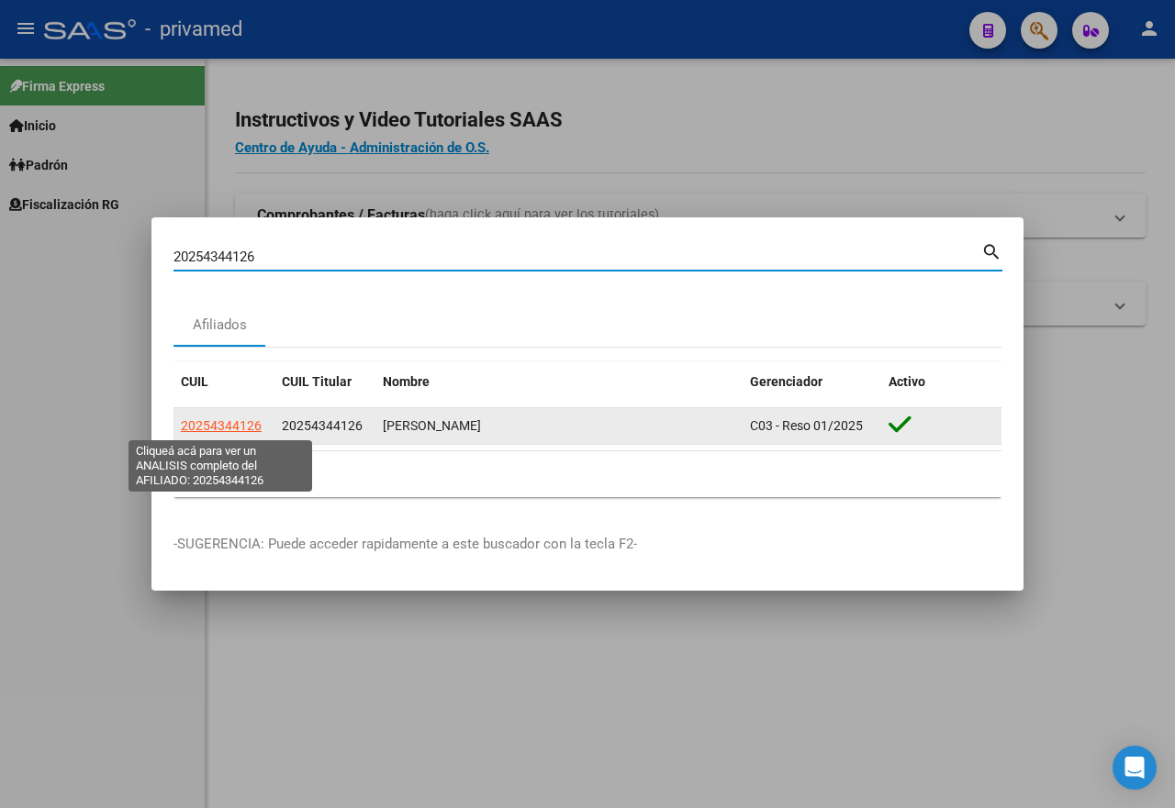
click at [242, 425] on span "20254344126" at bounding box center [221, 425] width 81 height 15
type textarea "20254344126"
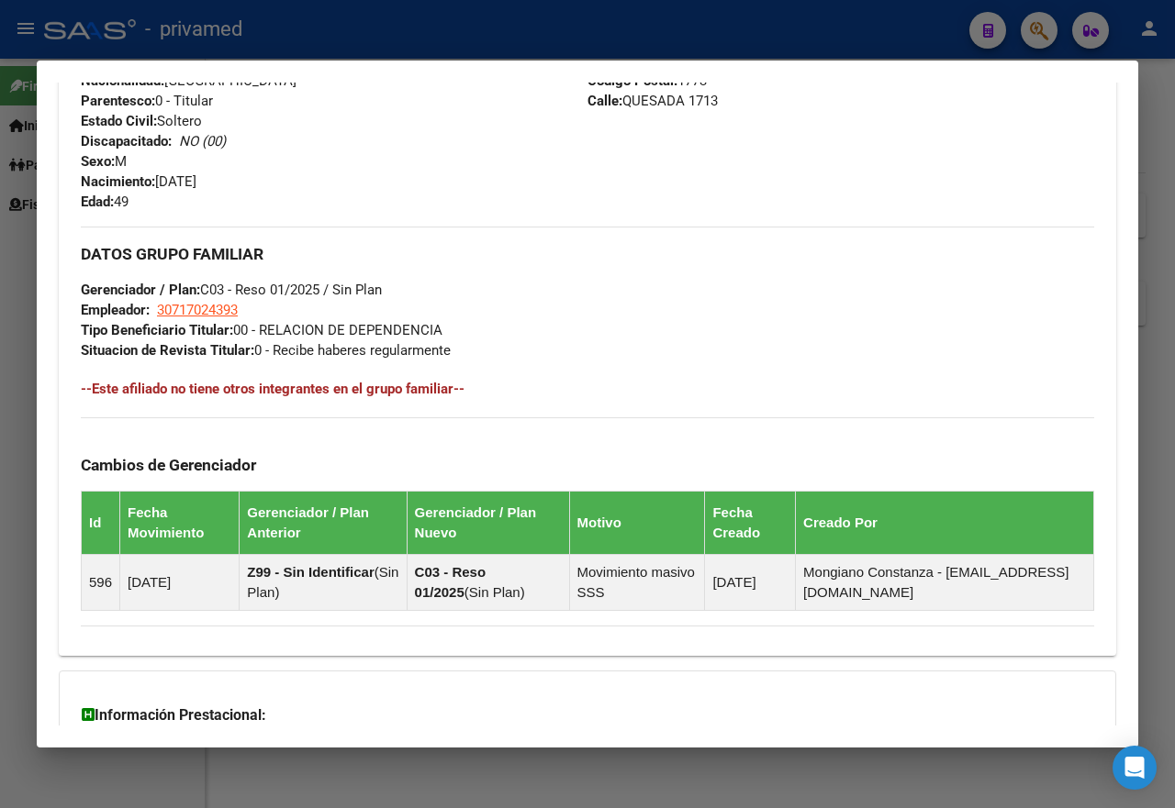
scroll to position [1002, 0]
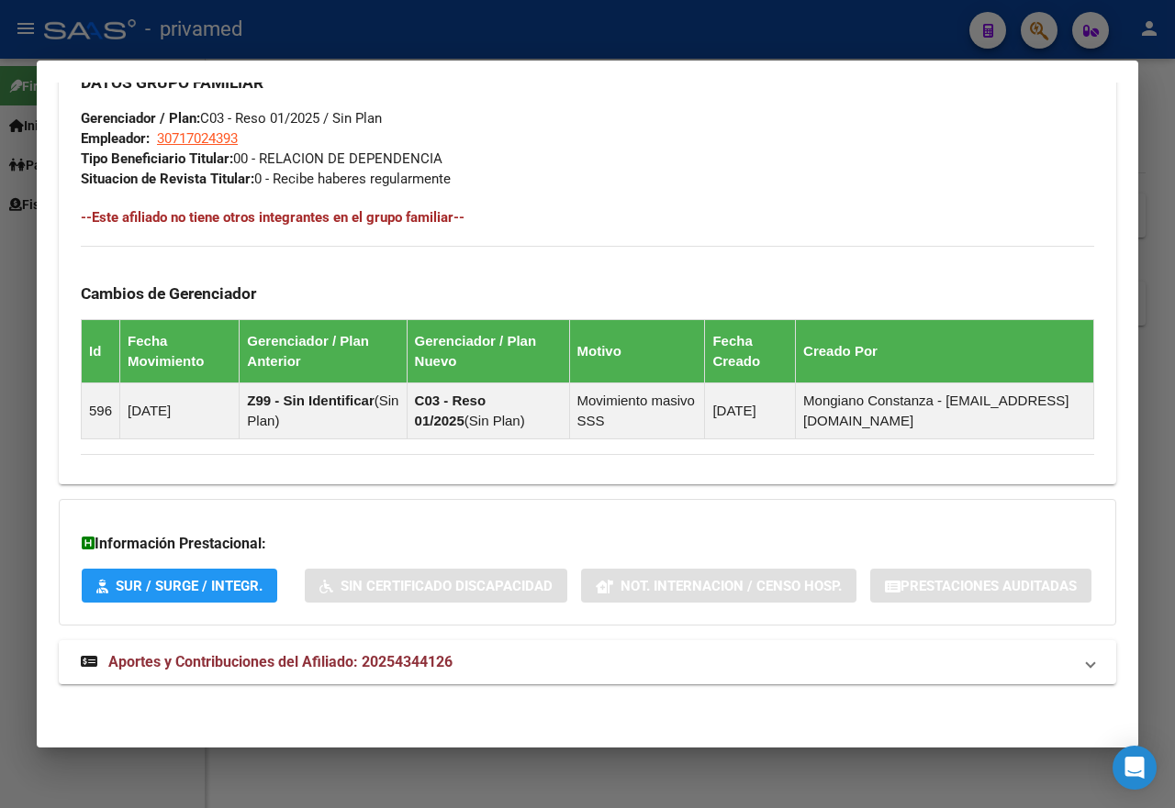
click at [383, 666] on span "Aportes y Contribuciones del Afiliado: 20254344126" at bounding box center [280, 661] width 344 height 17
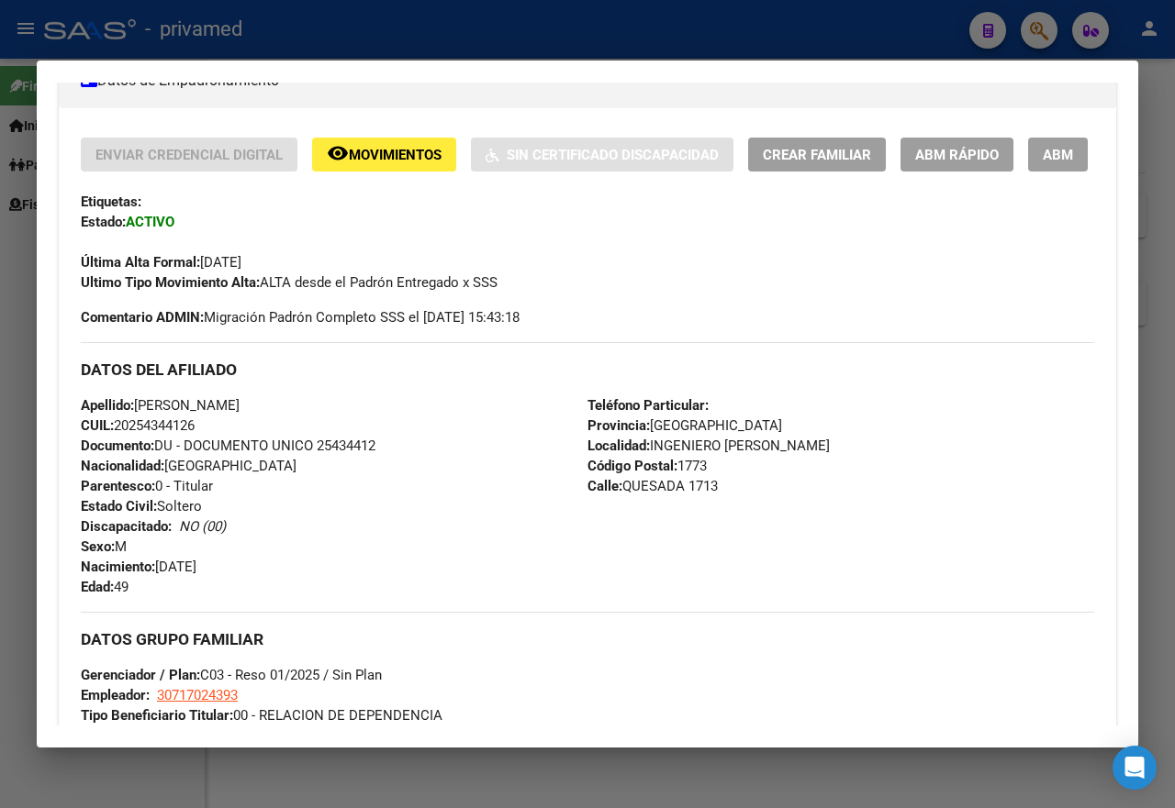
scroll to position [257, 0]
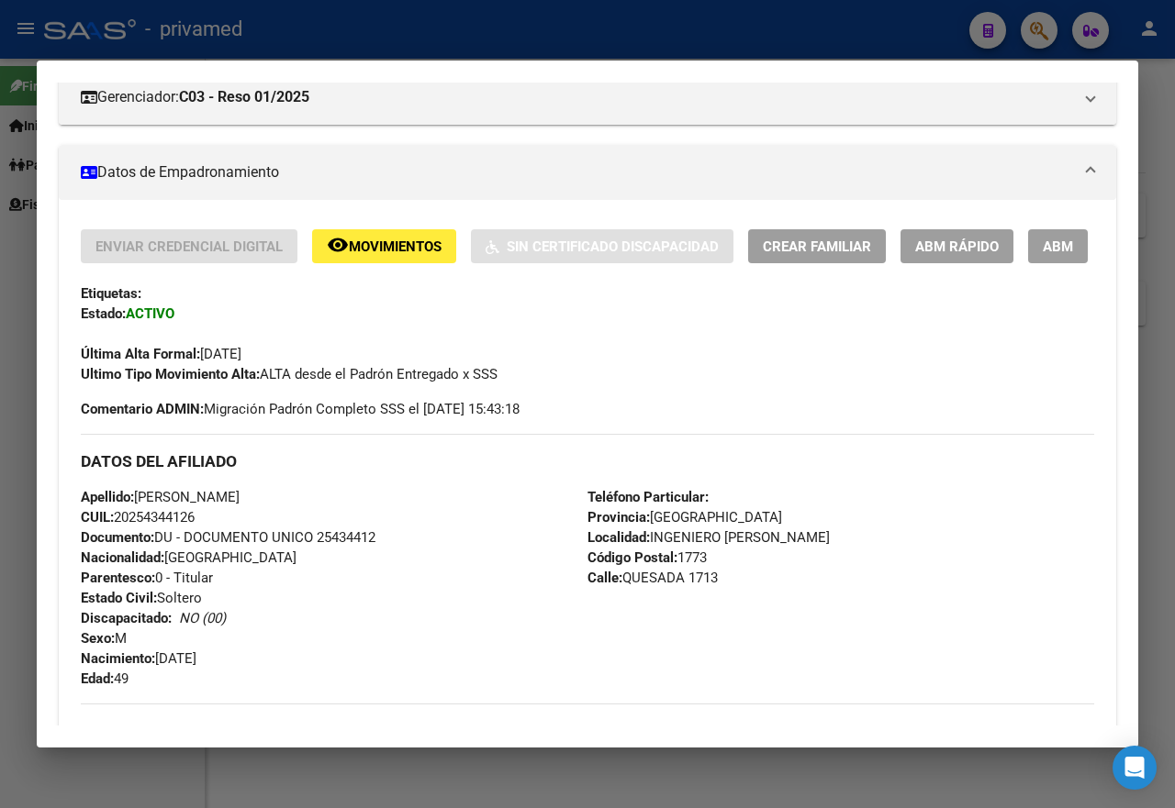
drag, startPoint x: 24, startPoint y: 438, endPoint x: 26, endPoint y: 425, distance: 13.0
click at [24, 439] on div at bounding box center [587, 404] width 1175 height 808
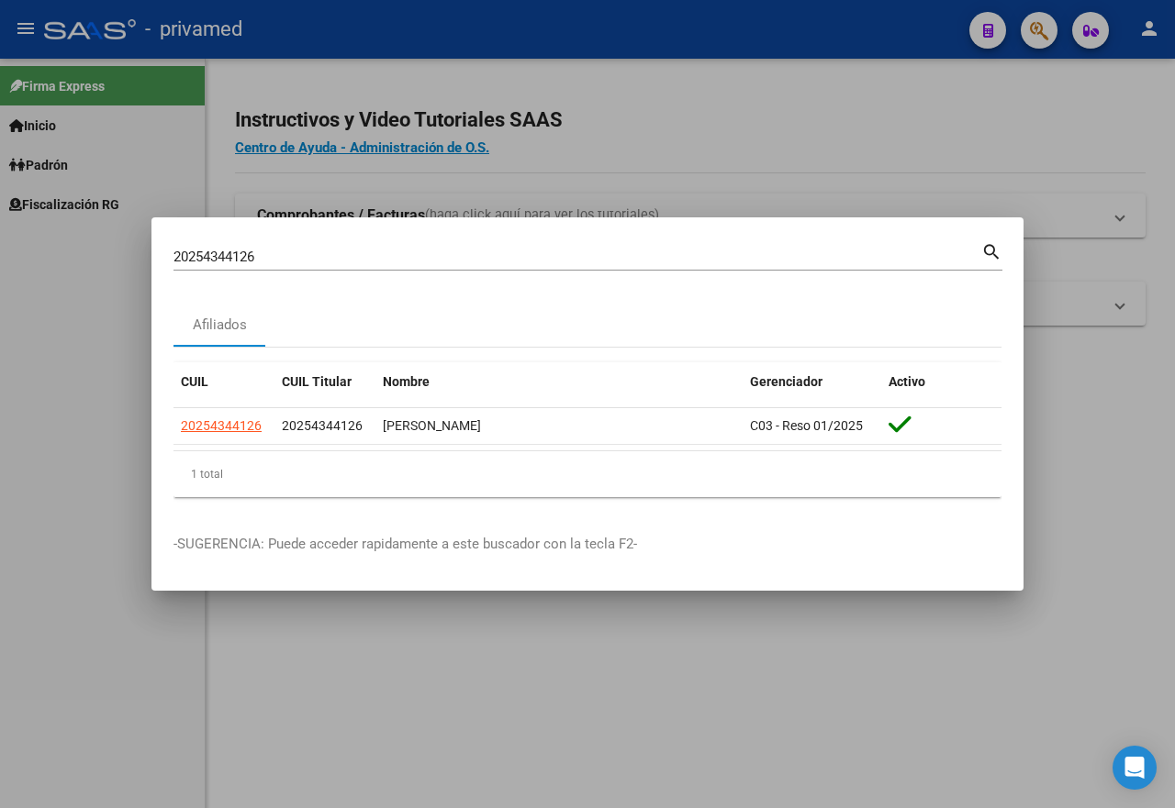
click at [710, 177] on div at bounding box center [587, 404] width 1175 height 808
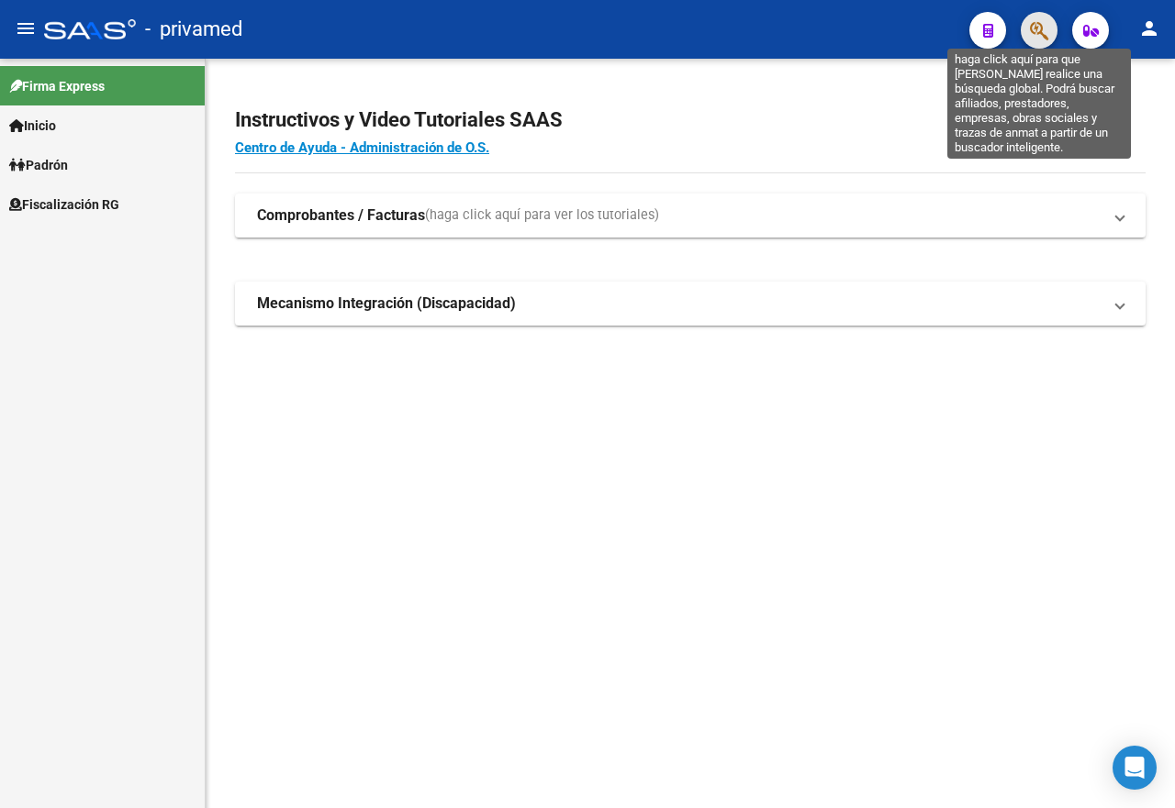
click at [1030, 24] on icon "button" at bounding box center [1039, 30] width 18 height 21
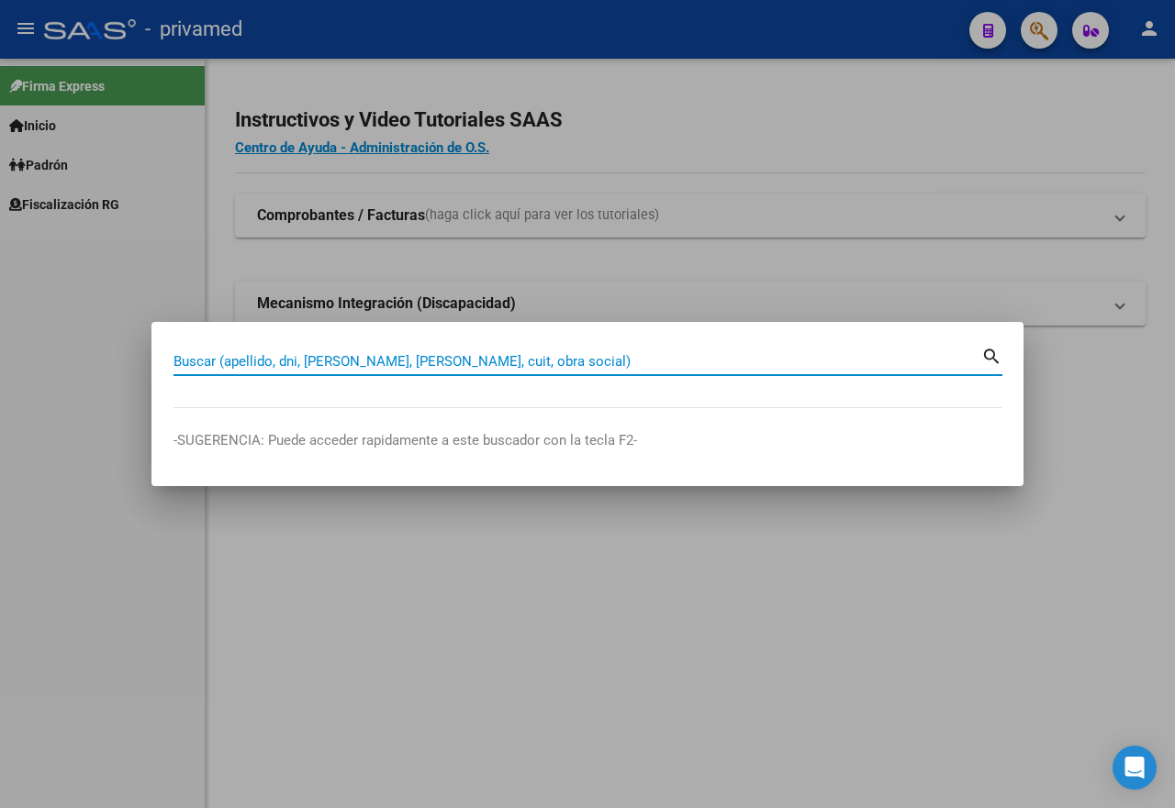
paste input "20296640132"
type input "20296640132"
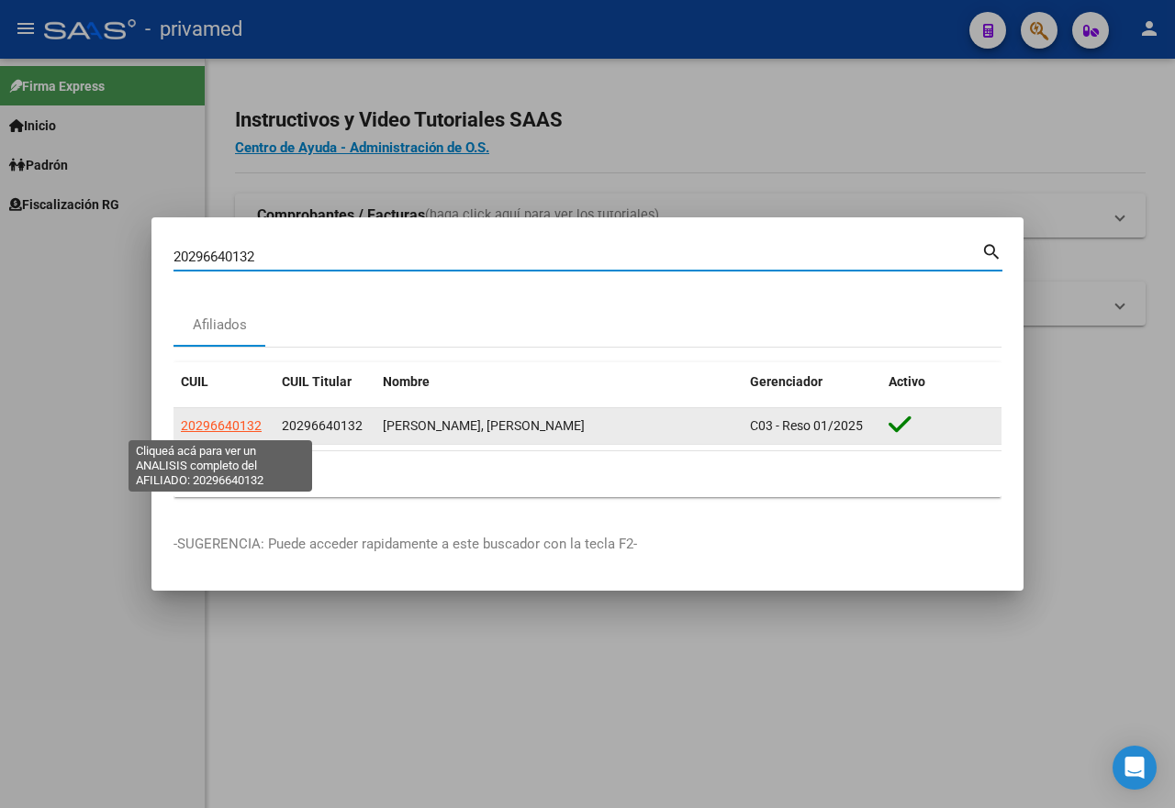
click at [235, 425] on span "20296640132" at bounding box center [221, 425] width 81 height 15
type textarea "20296640132"
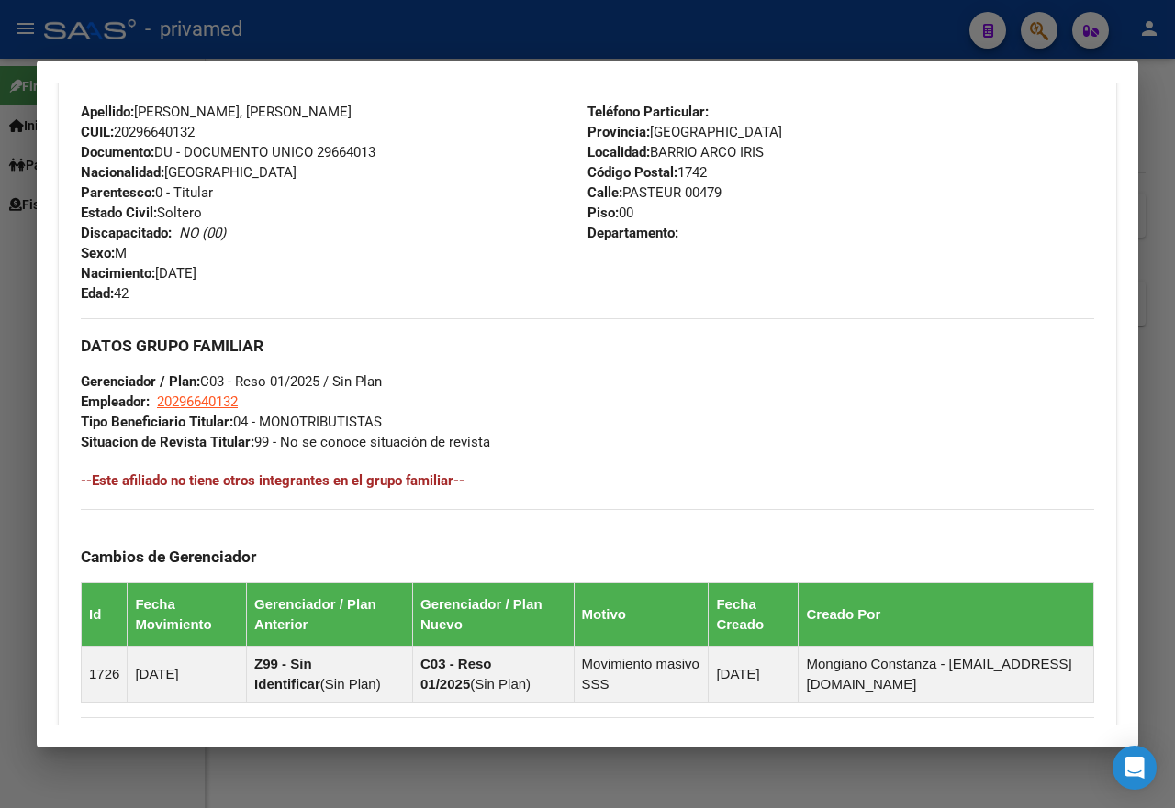
scroll to position [1002, 0]
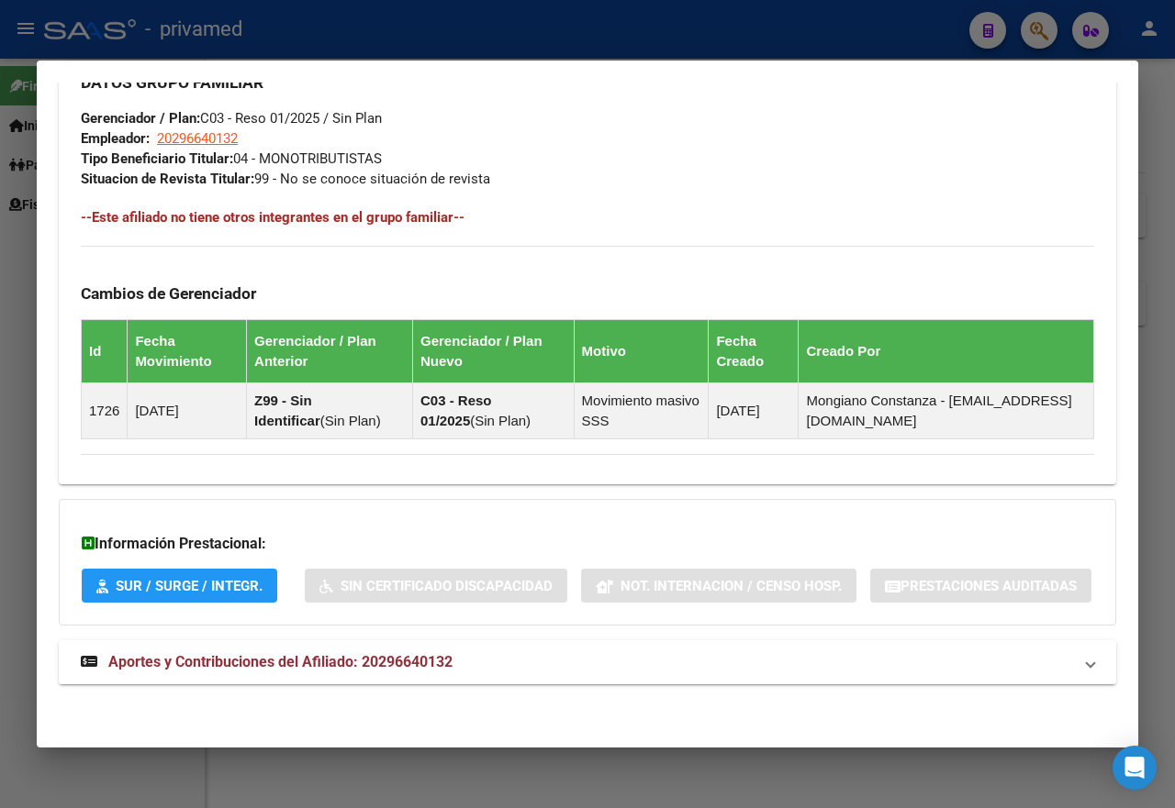
click at [412, 652] on strong "Aportes y Contribuciones del Afiliado: 20296640132" at bounding box center [267, 663] width 372 height 22
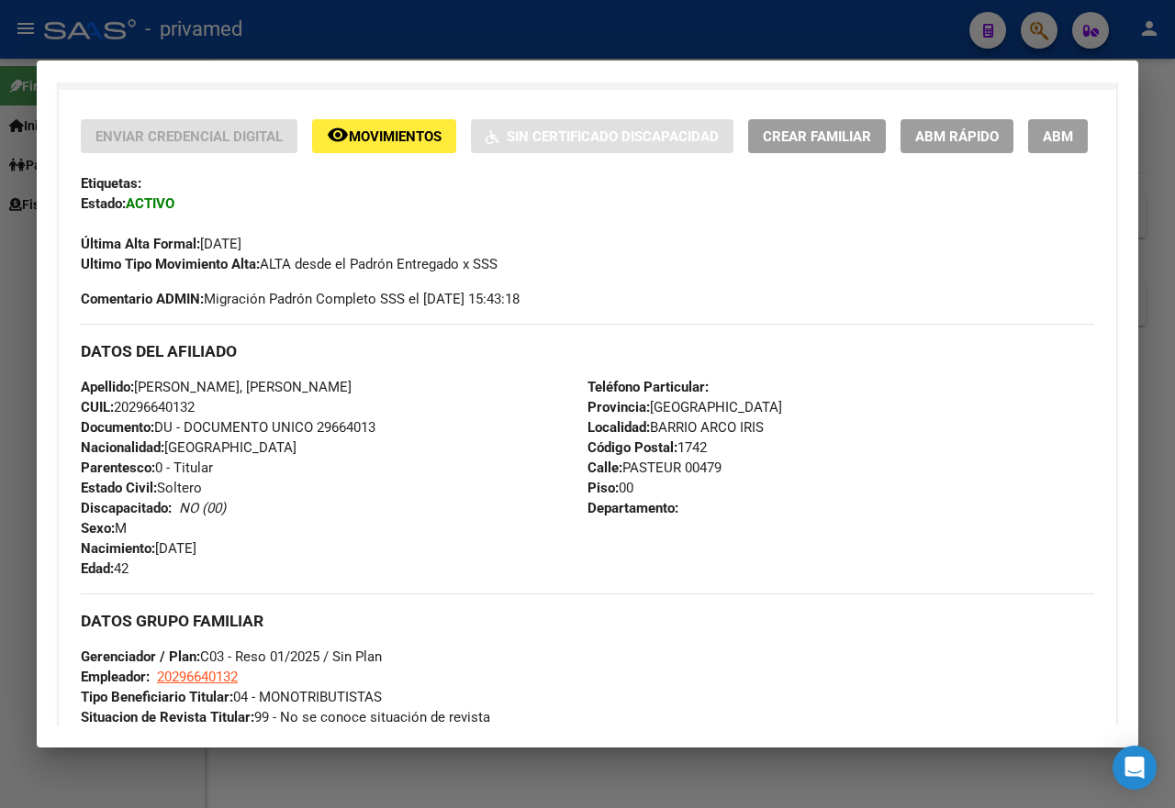
scroll to position [0, 0]
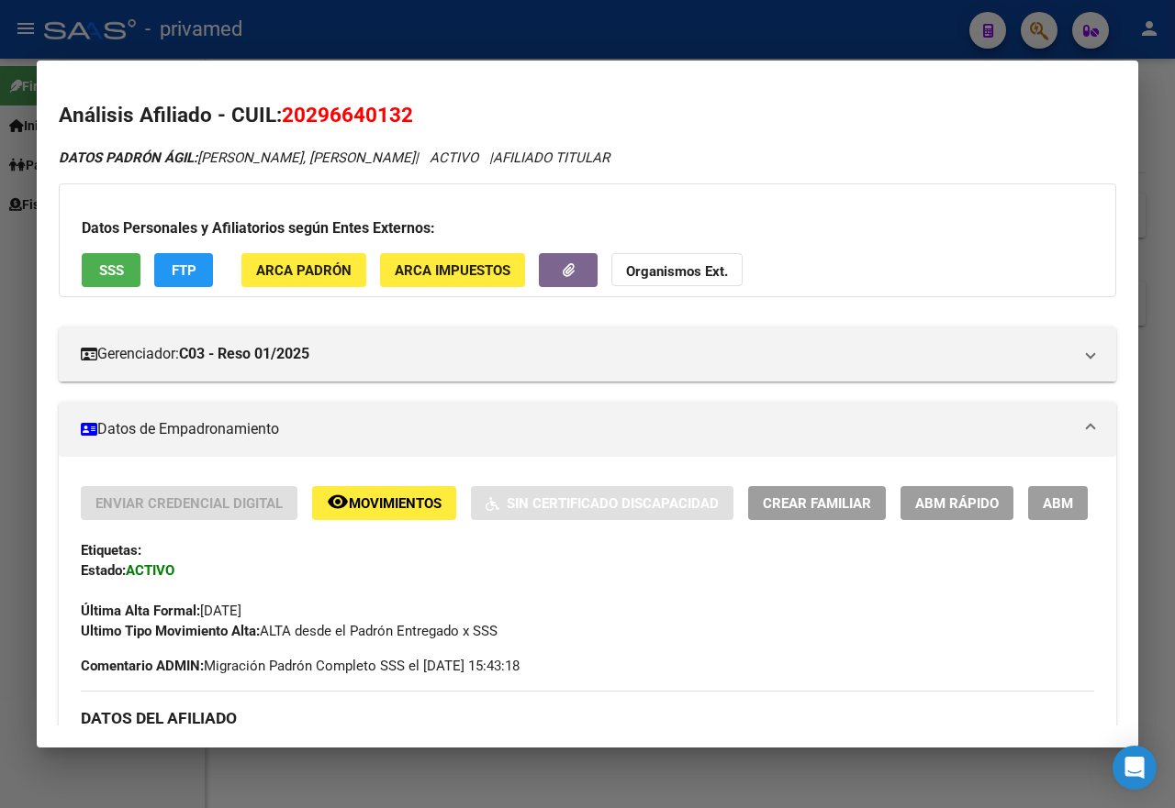
click at [15, 382] on div at bounding box center [587, 404] width 1175 height 808
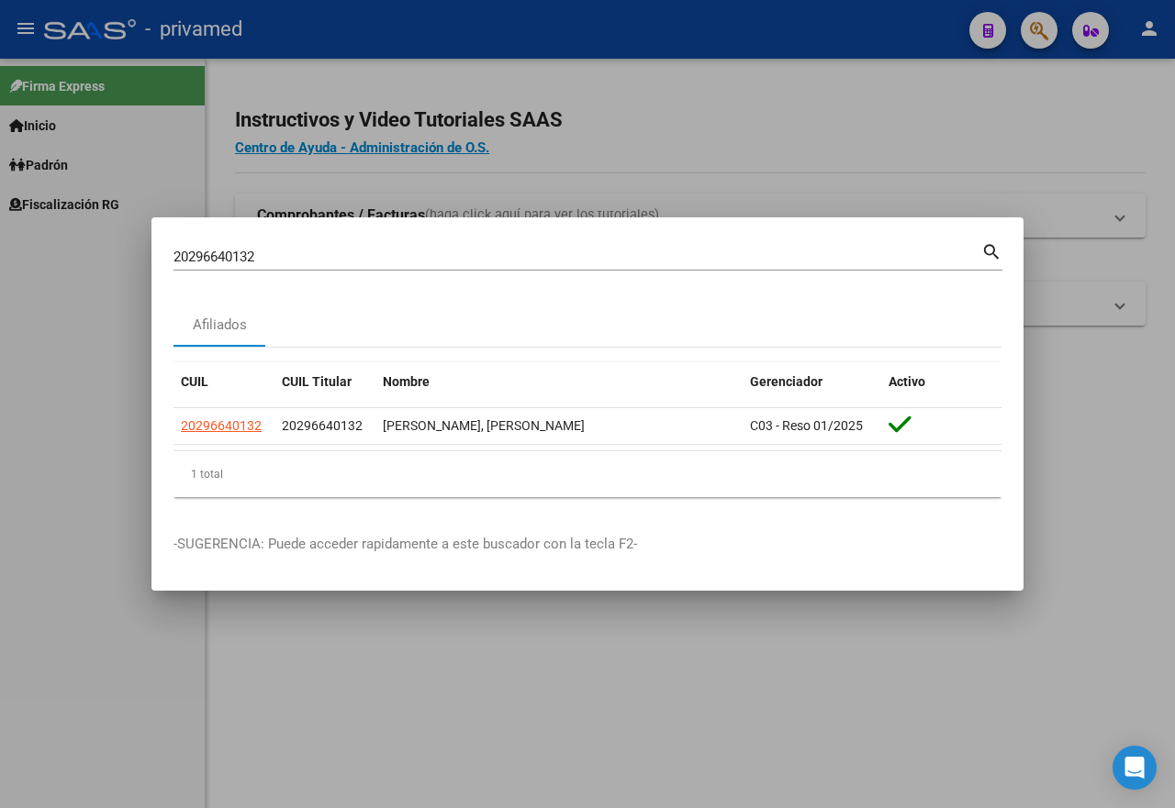
click at [652, 170] on div at bounding box center [587, 404] width 1175 height 808
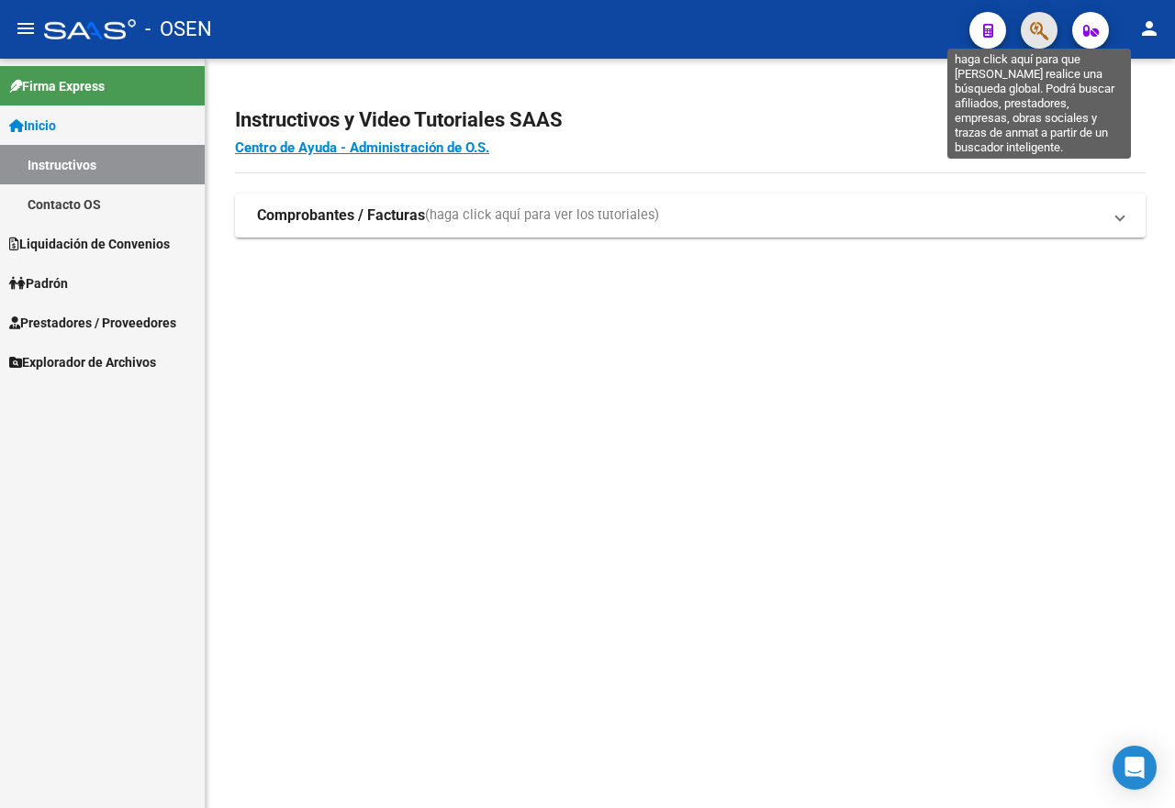
click at [1040, 33] on icon "button" at bounding box center [1039, 30] width 18 height 21
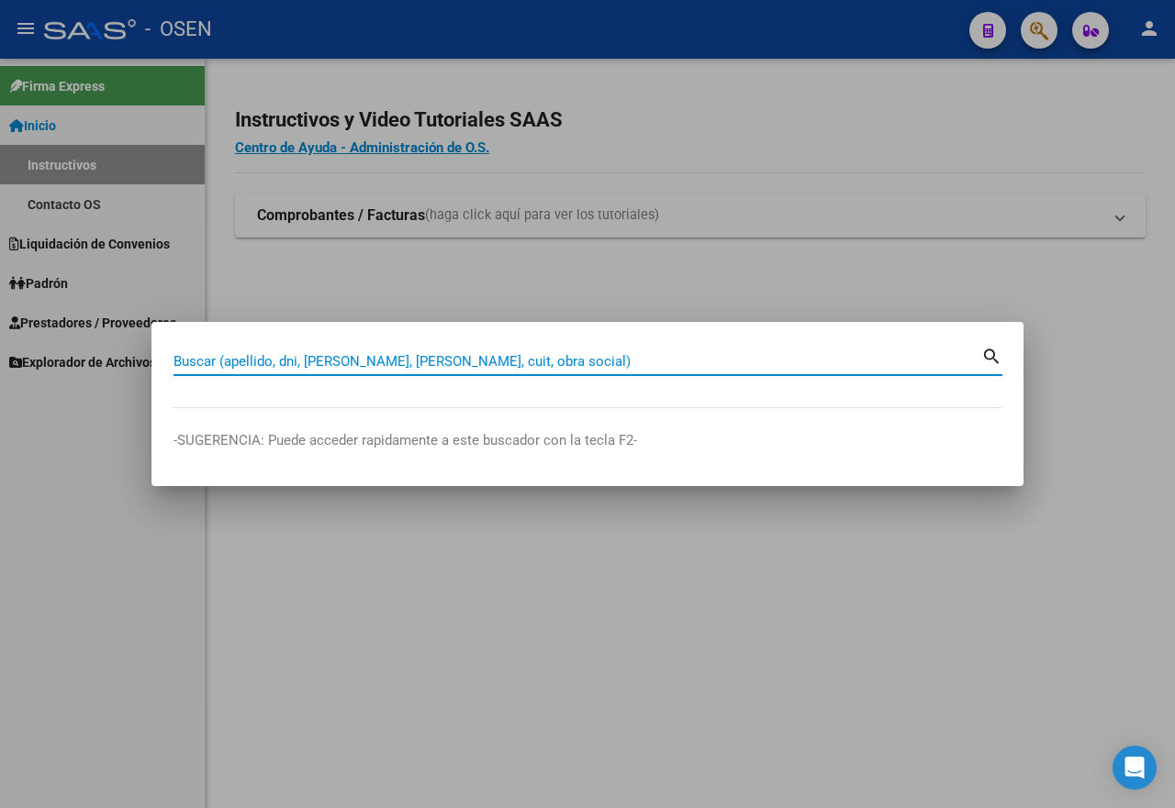
paste input "27269207863"
type input "27269207863"
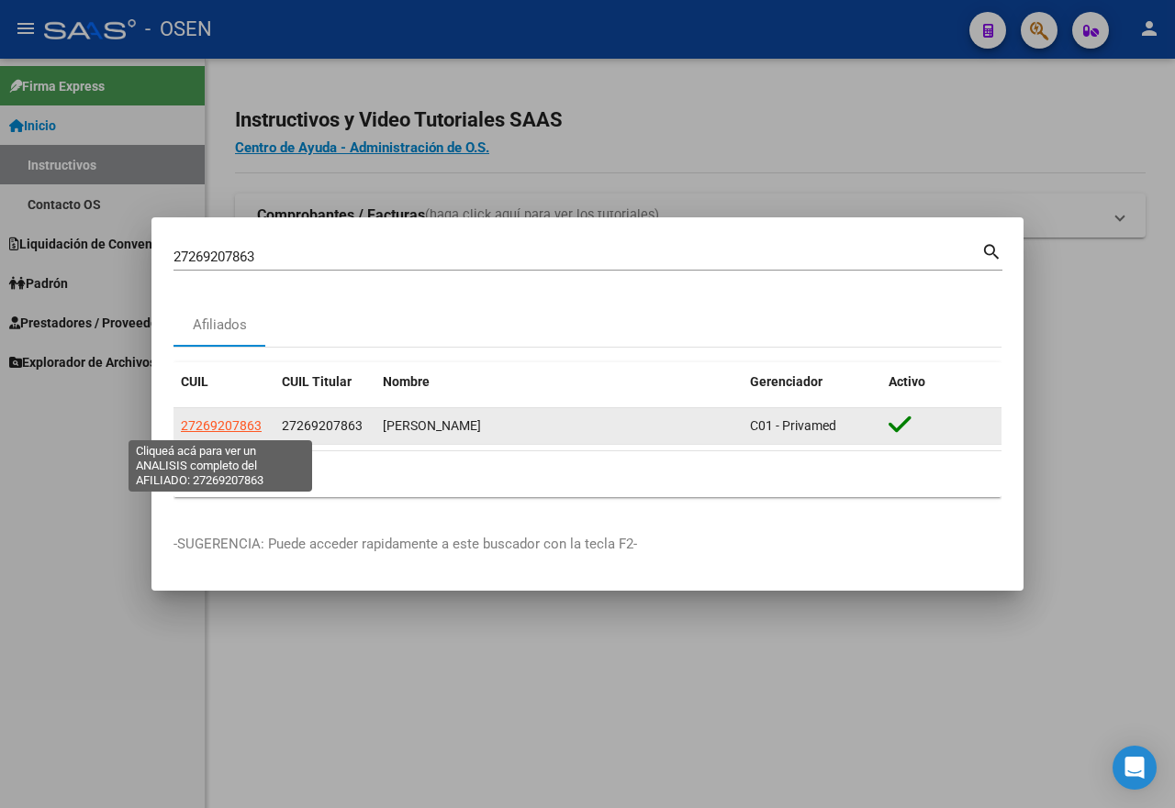
click at [244, 422] on span "27269207863" at bounding box center [221, 425] width 81 height 15
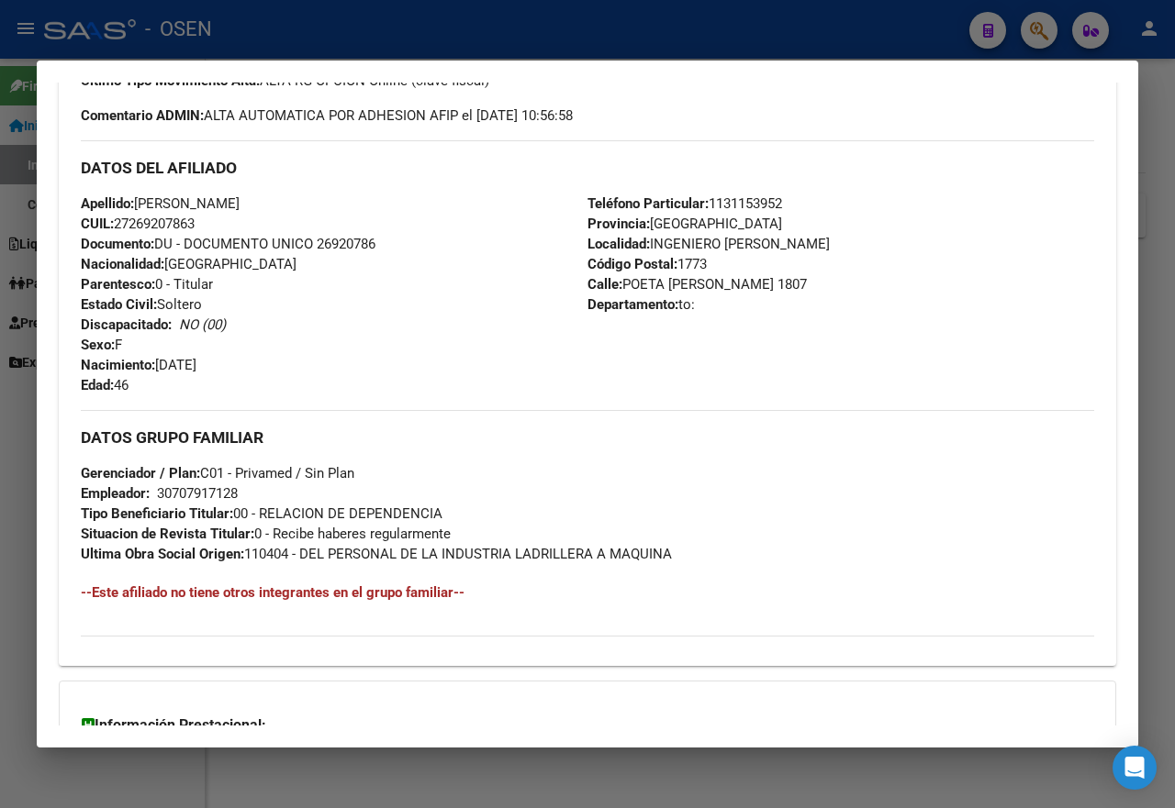
scroll to position [780, 0]
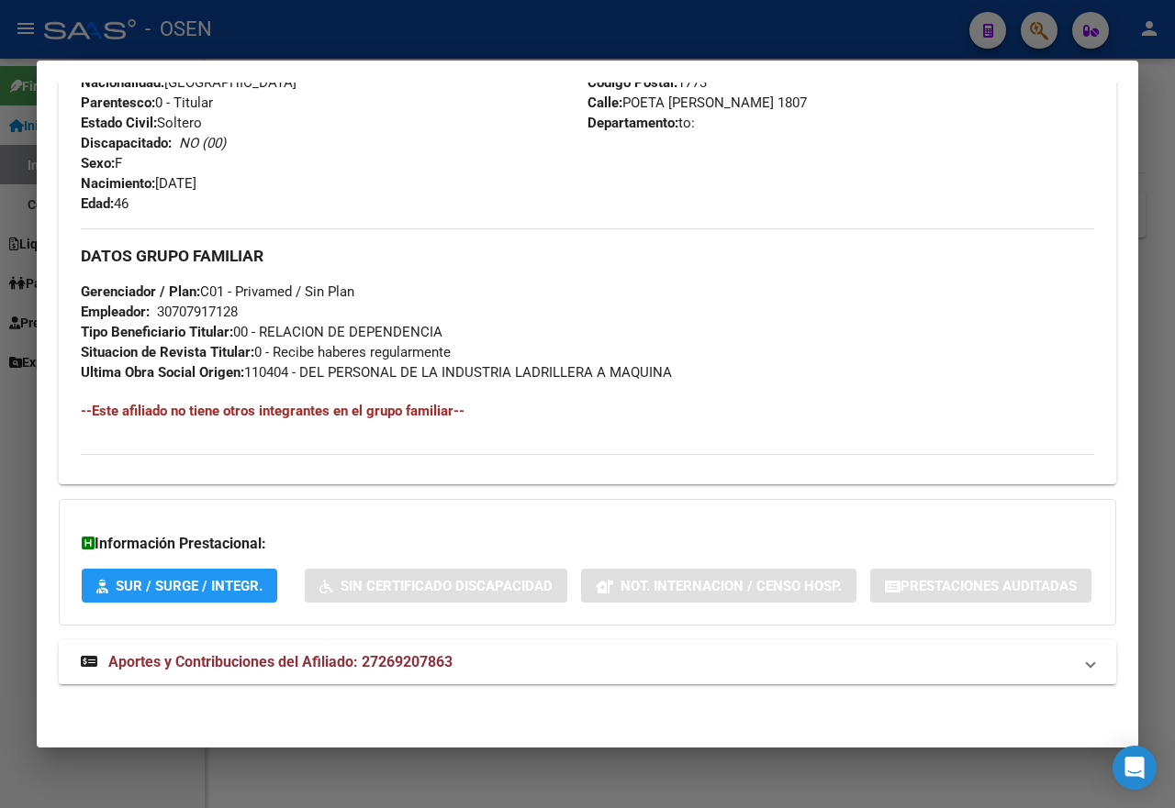
click at [431, 668] on span "Aportes y Contribuciones del Afiliado: 27269207863" at bounding box center [280, 661] width 344 height 17
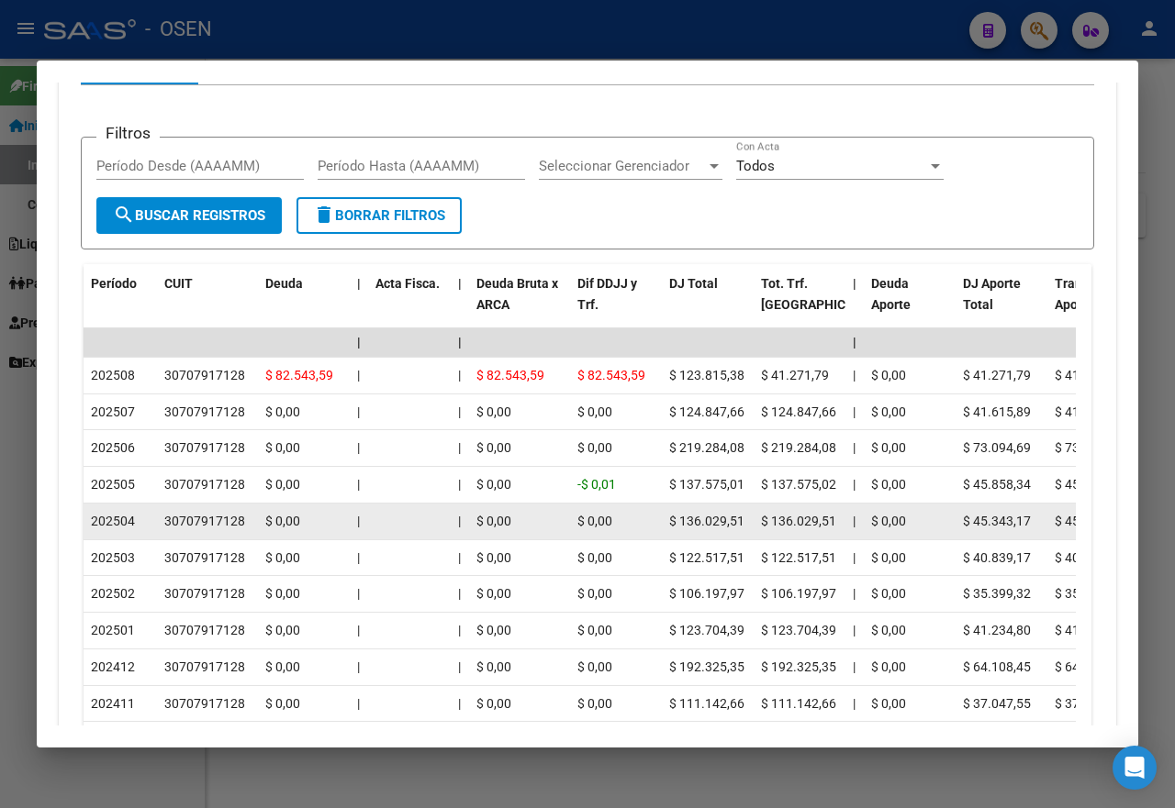
scroll to position [1575, 0]
